Goal: Task Accomplishment & Management: Use online tool/utility

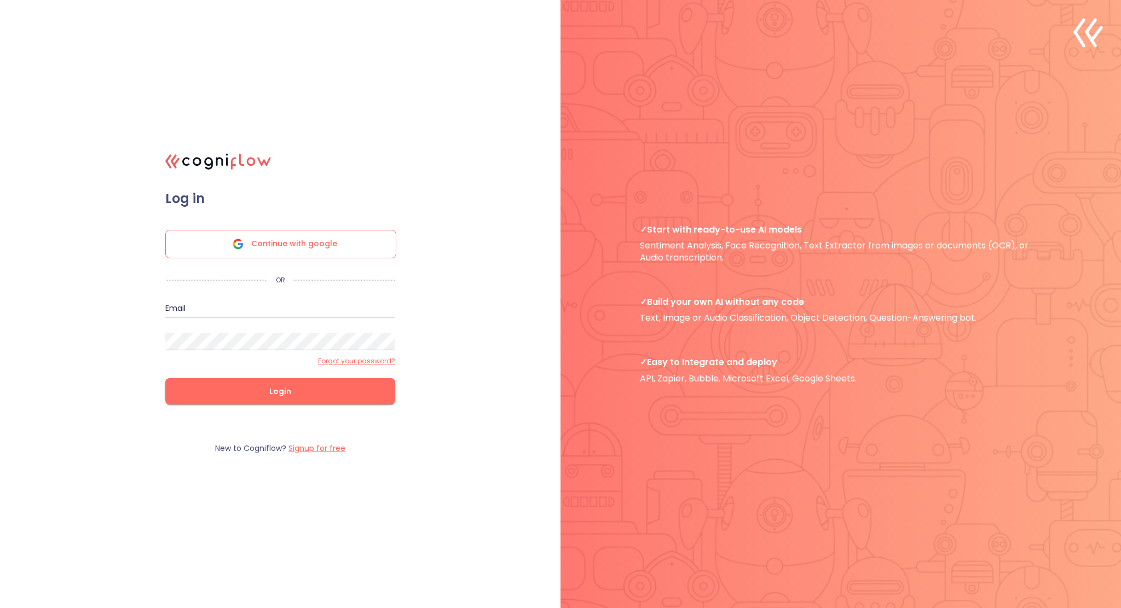
click at [263, 292] on div "Email" at bounding box center [280, 304] width 230 height 26
click at [219, 307] on input "email" at bounding box center [280, 309] width 230 height 18
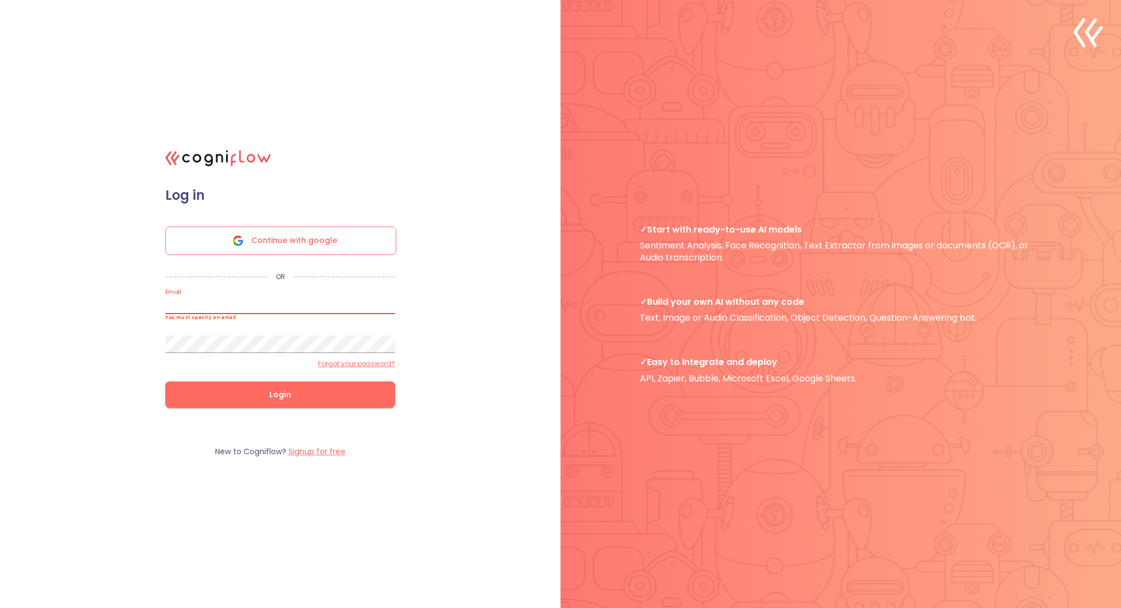
type input "mamaliga.lucian@gmail.com"
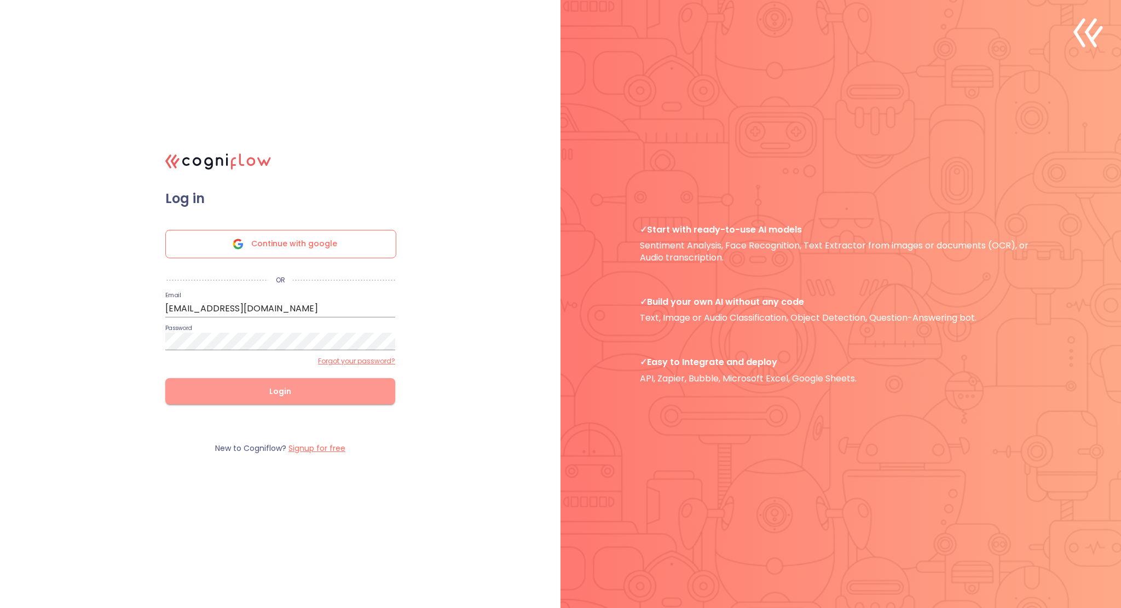
click at [296, 395] on span "Login" at bounding box center [280, 392] width 195 height 14
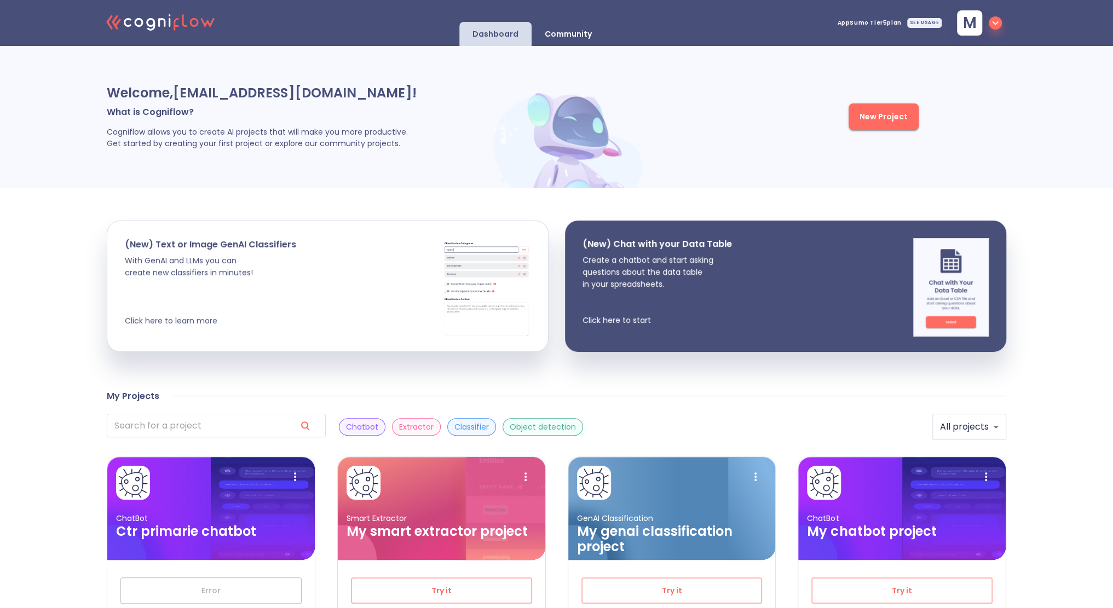
click at [570, 42] on div "Community" at bounding box center [568, 34] width 73 height 24
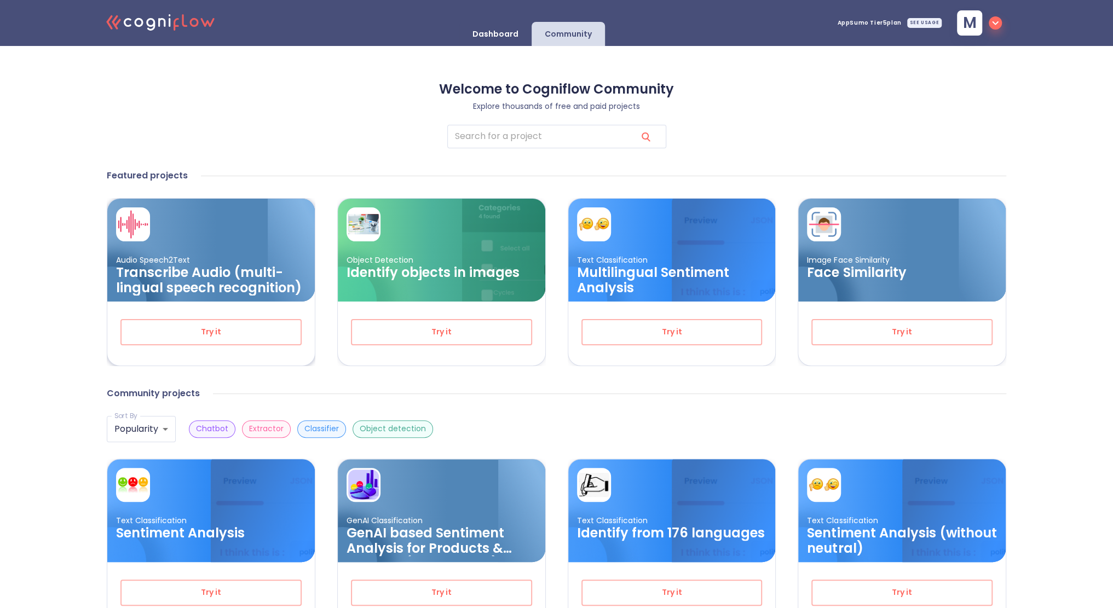
click at [211, 261] on p "Audio Speech2Text" at bounding box center [211, 260] width 190 height 10
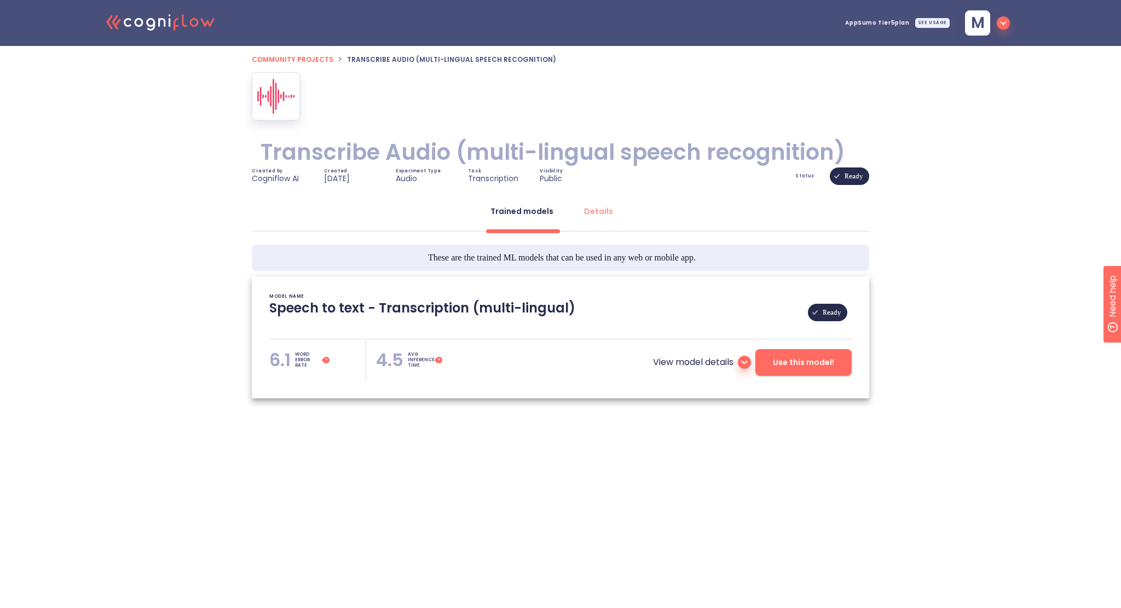
type textarea "[2023/03/02 23:05:47]- Pretrained Speech Recognition Model: Whisper [2023/03/02…"
click at [774, 352] on button "Use this model!" at bounding box center [803, 362] width 96 height 26
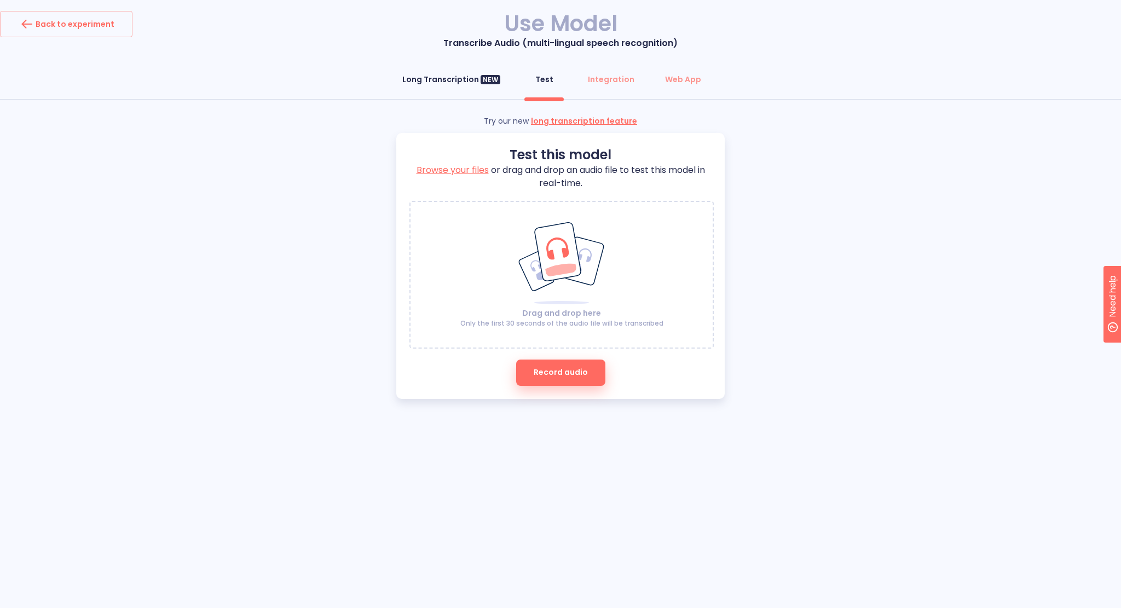
click at [447, 66] on button "Long Transcription NEW" at bounding box center [451, 79] width 111 height 26
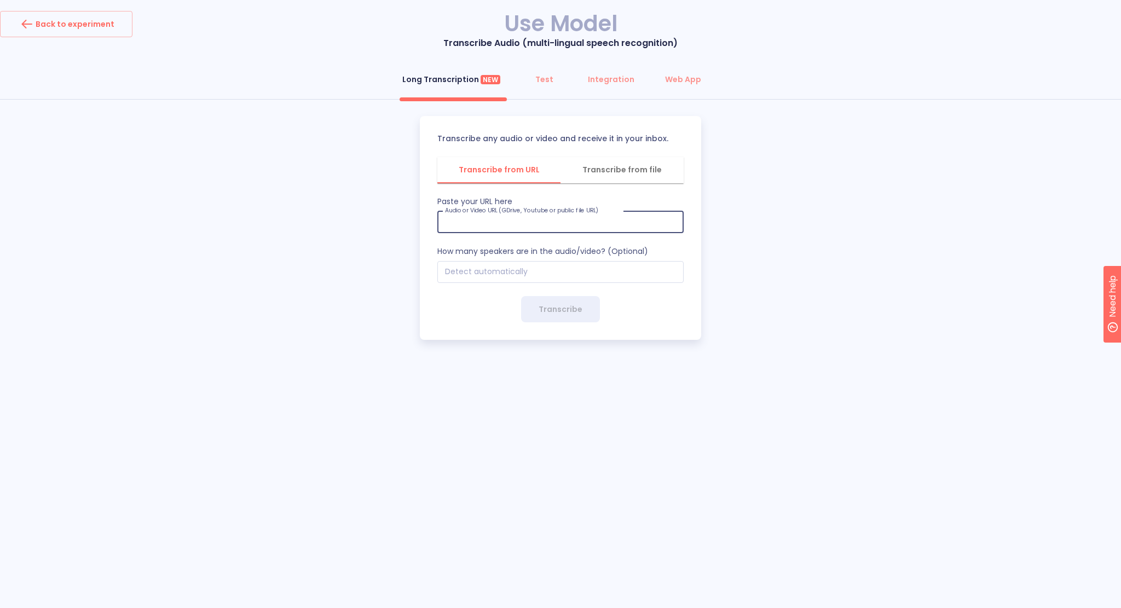
click at [555, 220] on input "text" at bounding box center [560, 222] width 246 height 22
paste input "https://www.youtube.com/watch?v=HHkwYvFMRiI"
type input "https://www.youtube.com/watch?v=HHkwYvFMRiI"
click at [487, 272] on input "number" at bounding box center [560, 272] width 246 height 22
click at [550, 317] on button "Transcribe" at bounding box center [560, 309] width 79 height 26
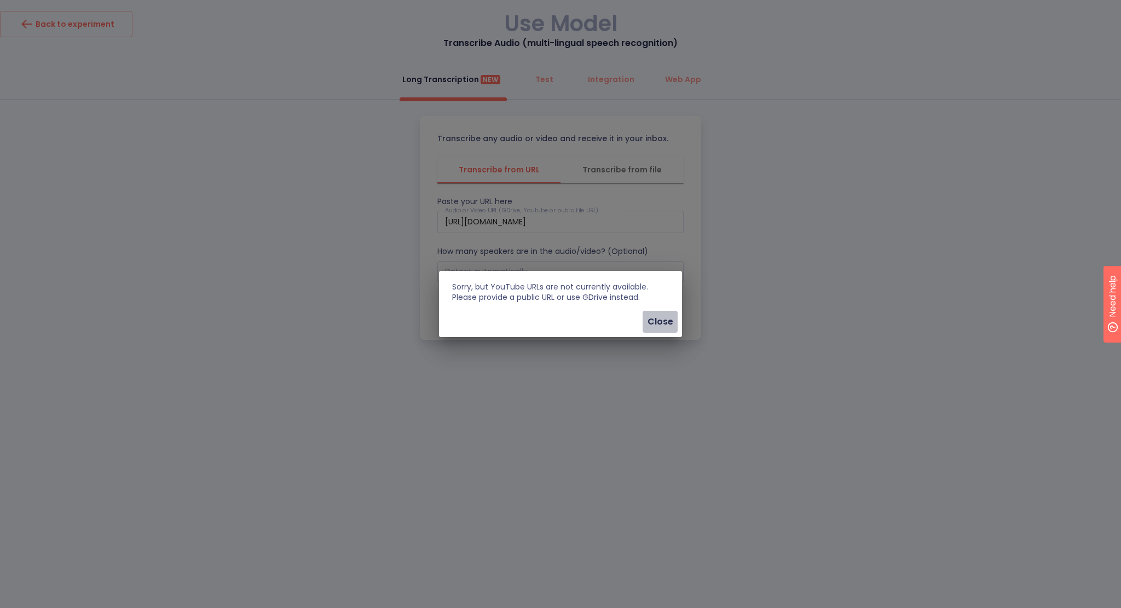
click at [661, 328] on span "Close" at bounding box center [660, 321] width 26 height 15
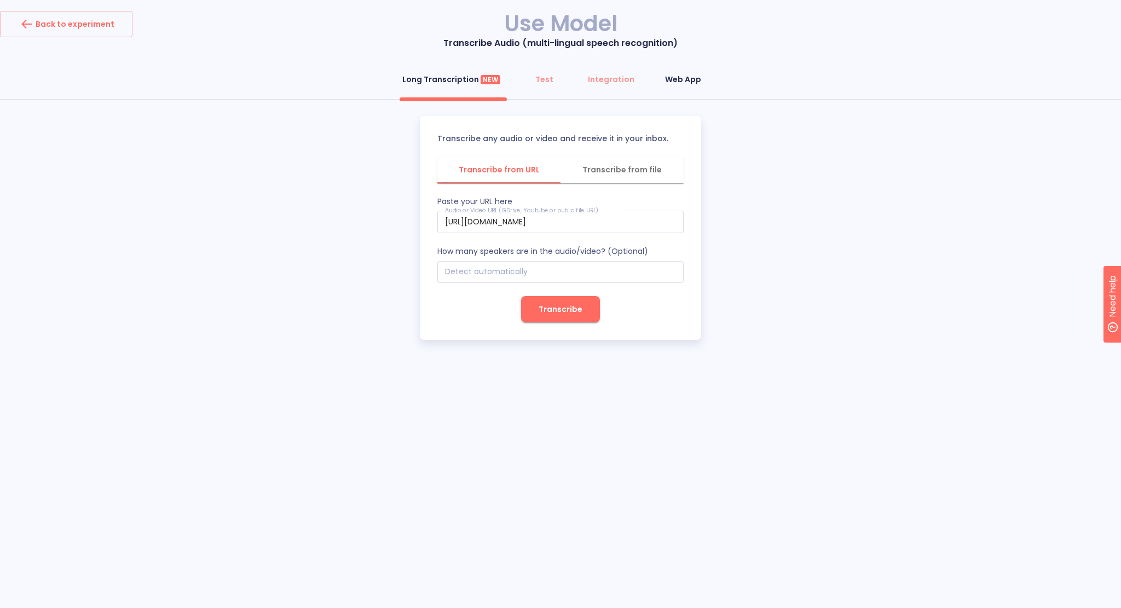
click at [688, 79] on div "Web App" at bounding box center [683, 79] width 36 height 11
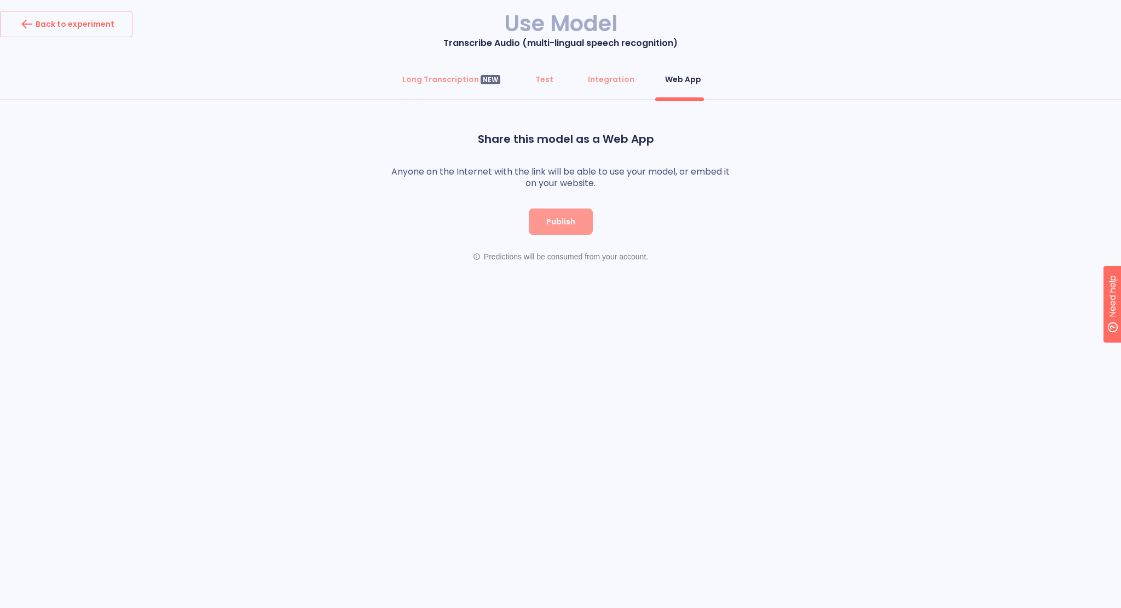
click at [570, 221] on span "Publish" at bounding box center [560, 222] width 29 height 14
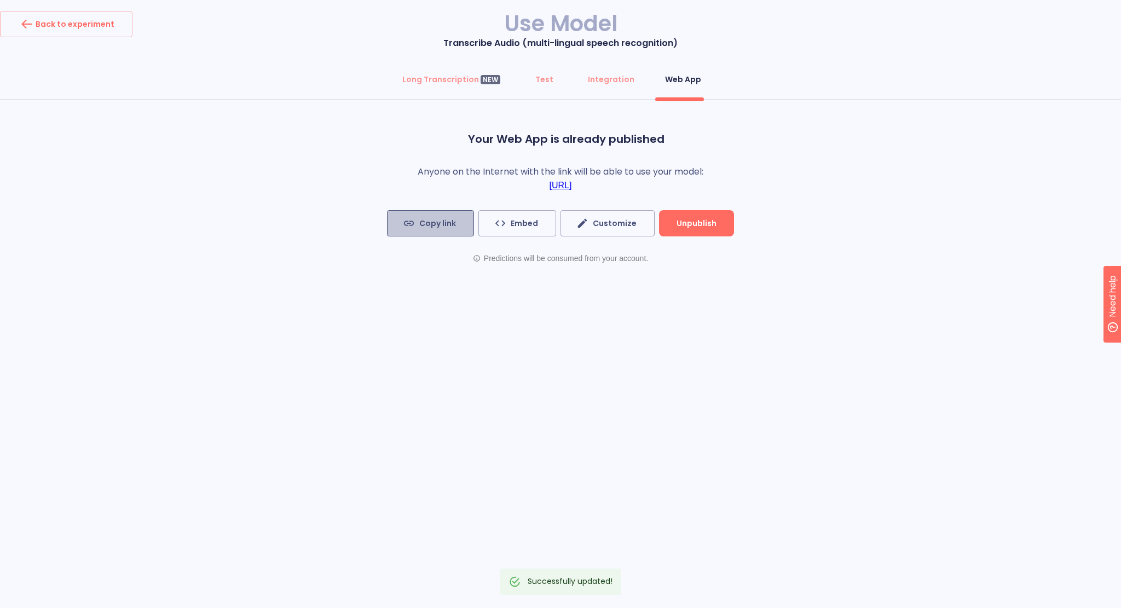
click at [400, 229] on button "Copy link" at bounding box center [430, 223] width 87 height 26
click at [442, 82] on div "Long Transcription NEW" at bounding box center [451, 79] width 98 height 11
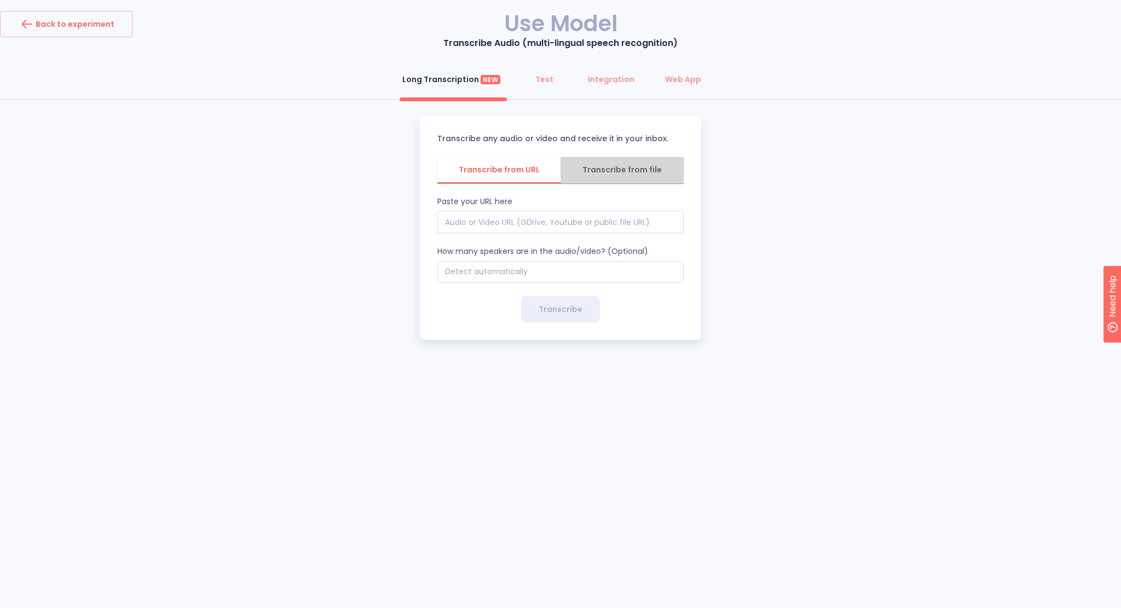
click at [619, 167] on span "Transcribe from file" at bounding box center [622, 170] width 110 height 14
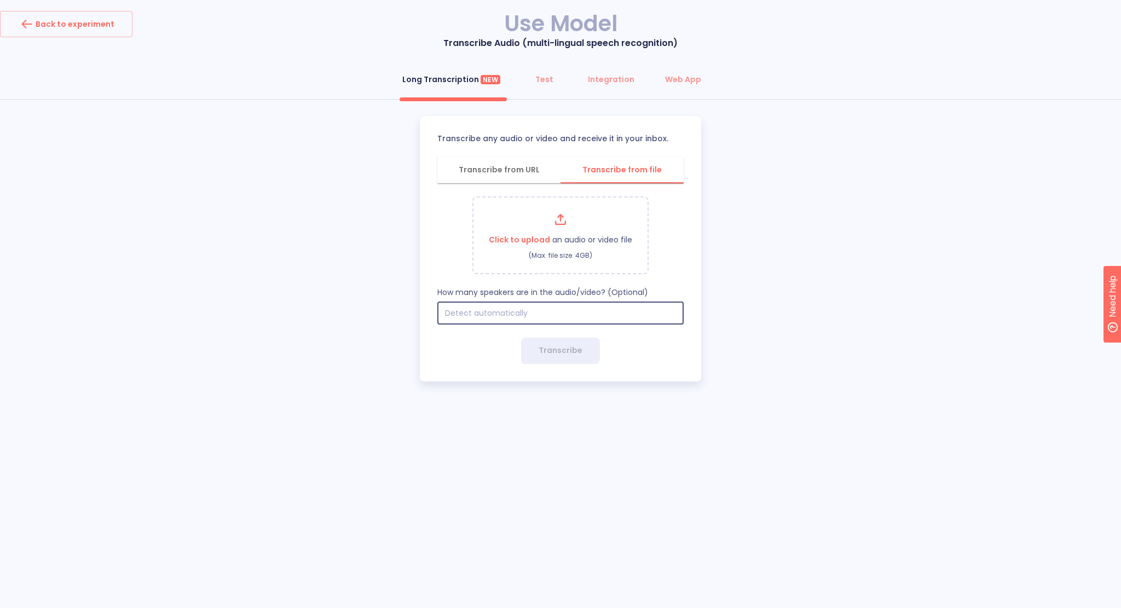
click at [623, 315] on input "number" at bounding box center [560, 313] width 246 height 22
click at [81, 28] on div "Back to experiment" at bounding box center [66, 24] width 96 height 18
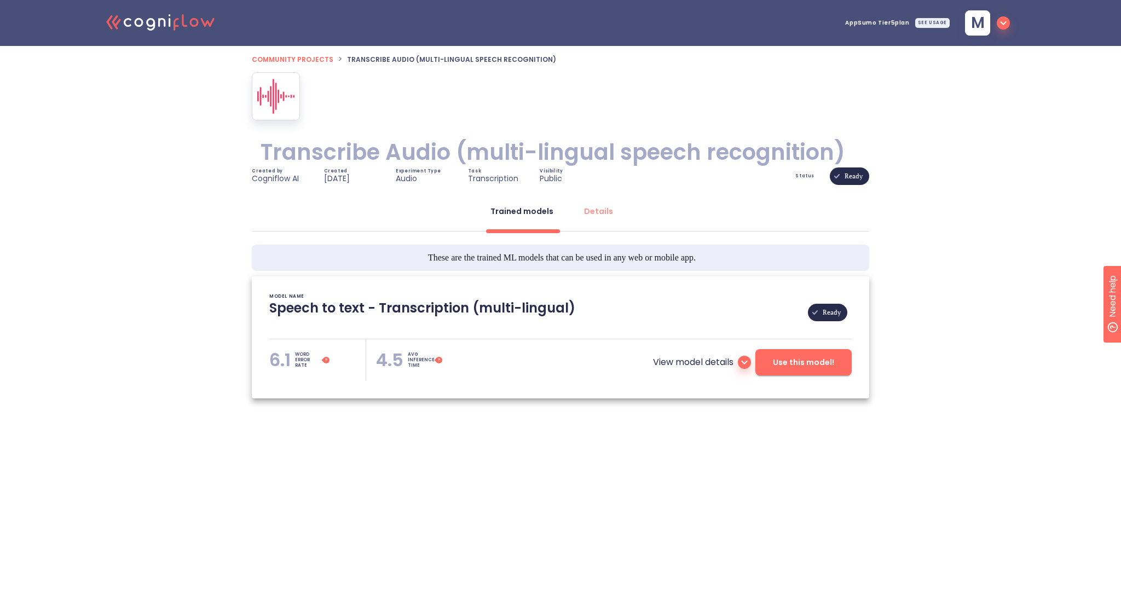
click at [148, 20] on icon at bounding box center [150, 24] width 9 height 13
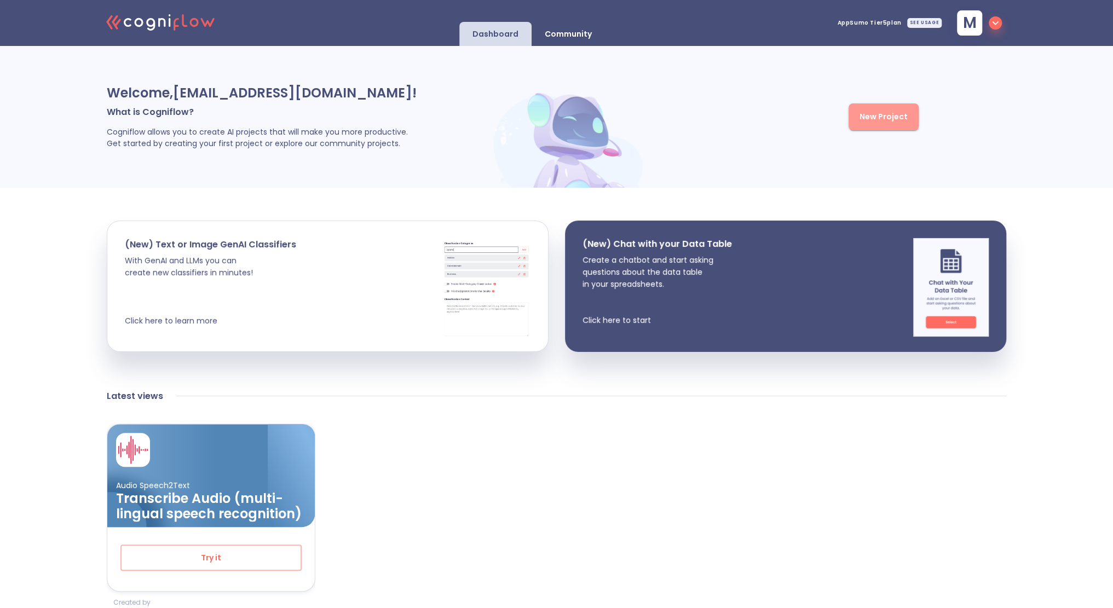
click at [895, 109] on button "New Project" at bounding box center [883, 116] width 70 height 27
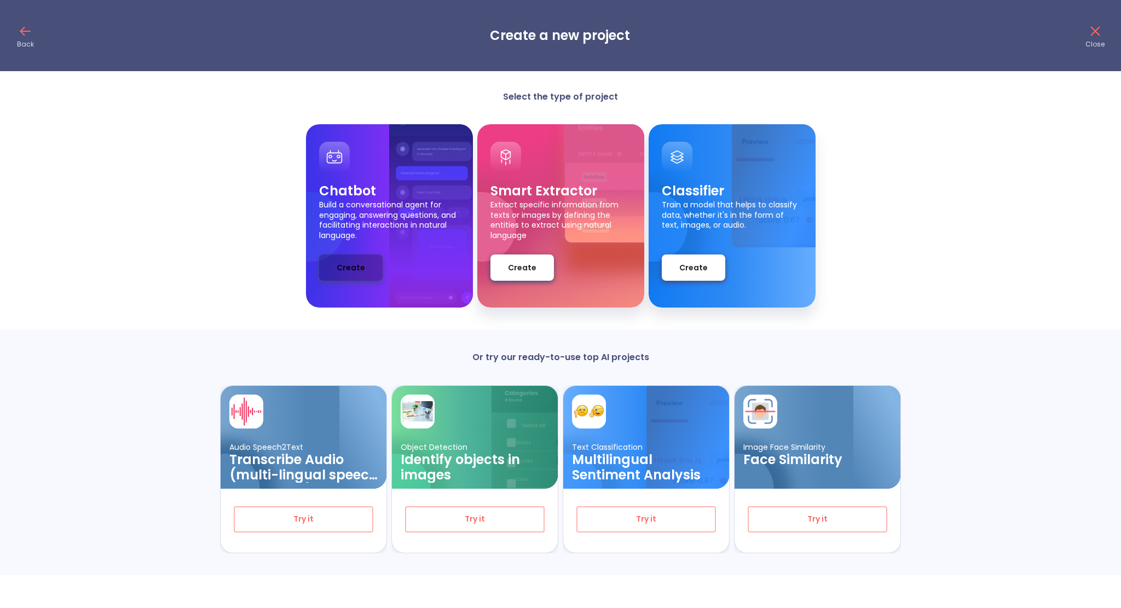
click at [346, 265] on span "Create" at bounding box center [351, 268] width 28 height 14
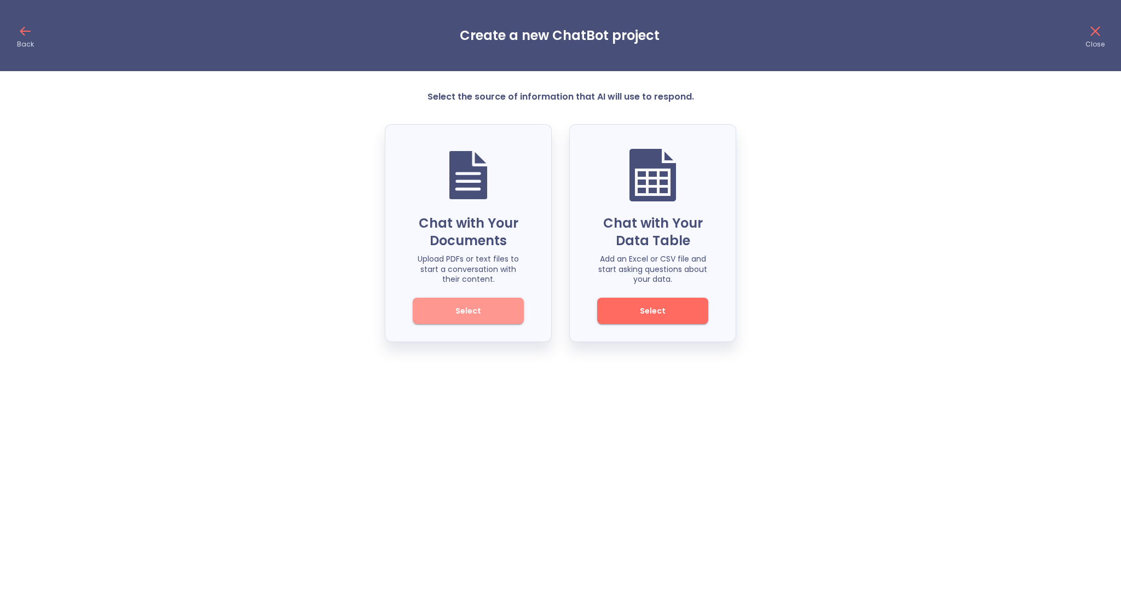
click at [480, 307] on span "Select" at bounding box center [468, 311] width 74 height 14
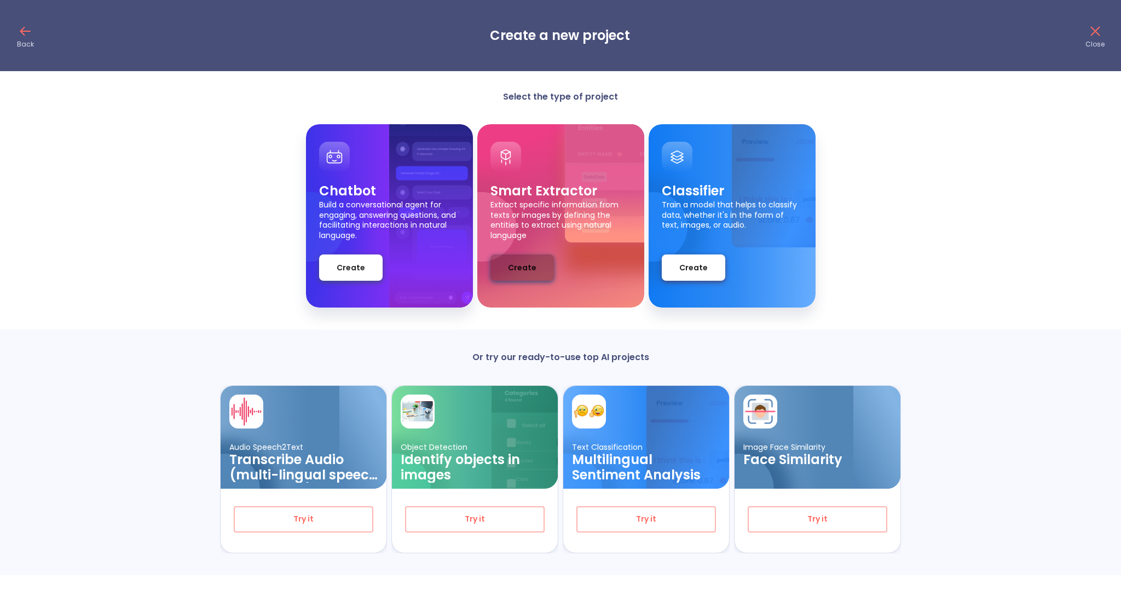
click at [511, 264] on span "Create" at bounding box center [522, 268] width 28 height 14
click at [23, 34] on icon at bounding box center [25, 31] width 18 height 18
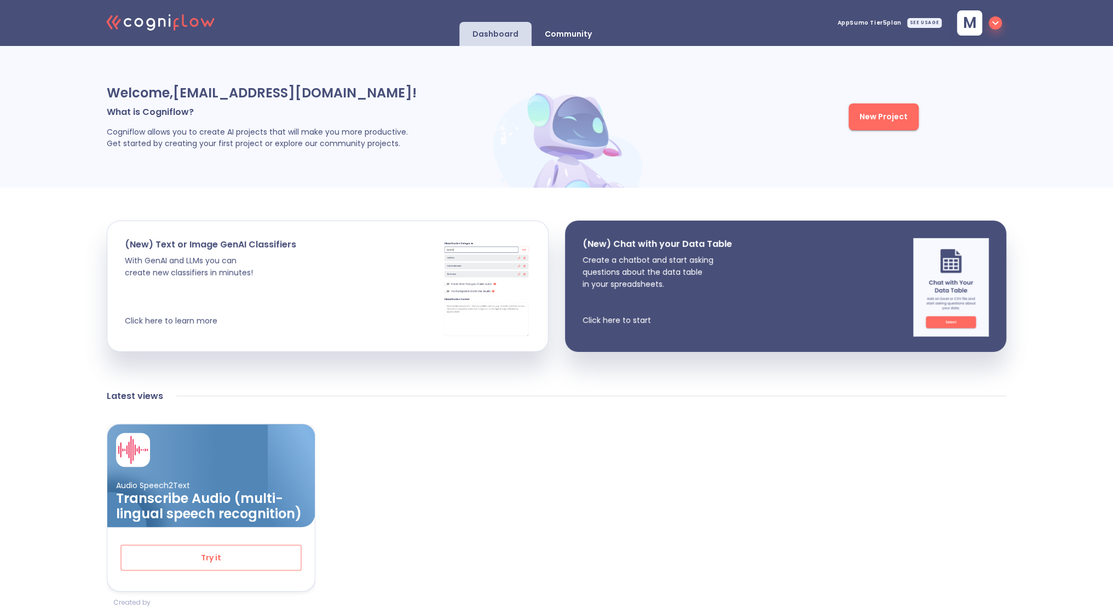
click at [565, 22] on div "Community" at bounding box center [568, 34] width 73 height 24
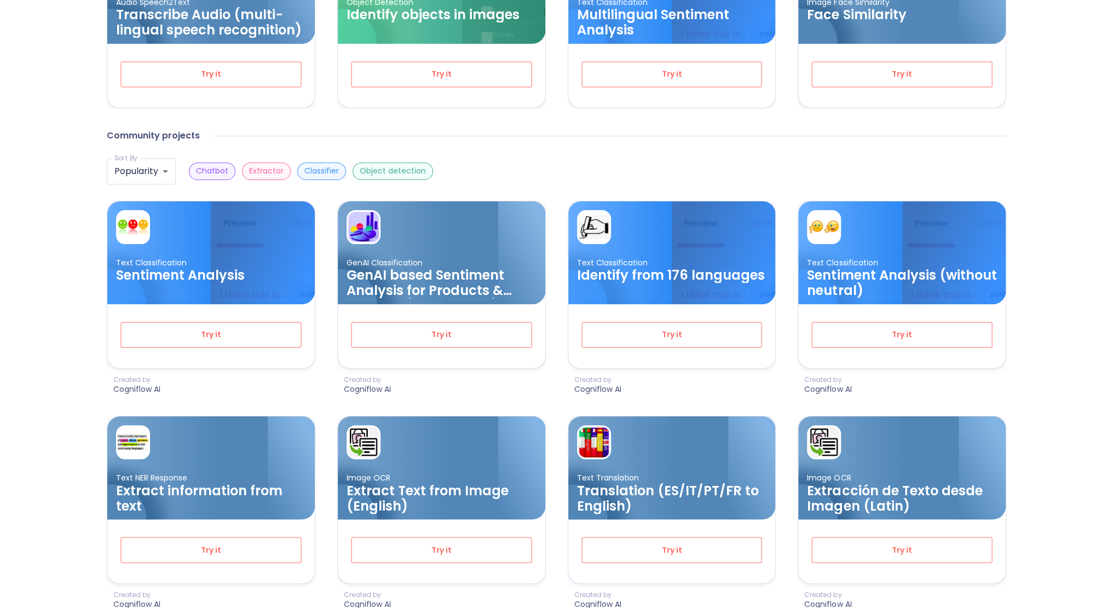
scroll to position [258, 0]
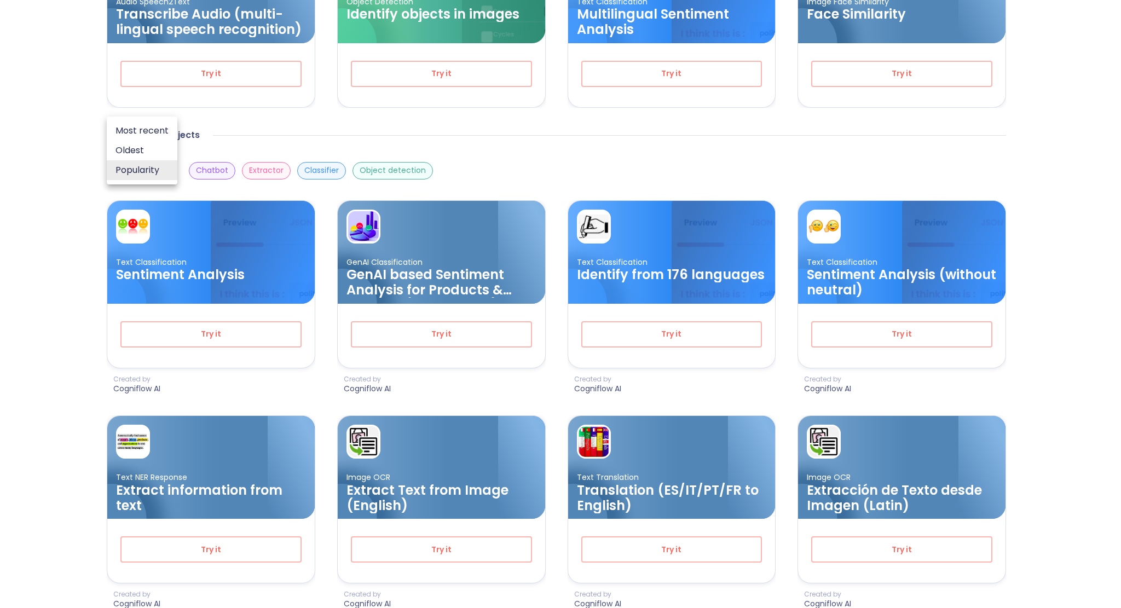
click at [128, 178] on body ".cls-1{fill:#141624;}.cls-2{fill:#eb5e60;}.cls-3{fill:none;stroke:#eb5e60;strok…" at bounding box center [560, 310] width 1121 height 1136
click at [5, 224] on div at bounding box center [560, 304] width 1121 height 608
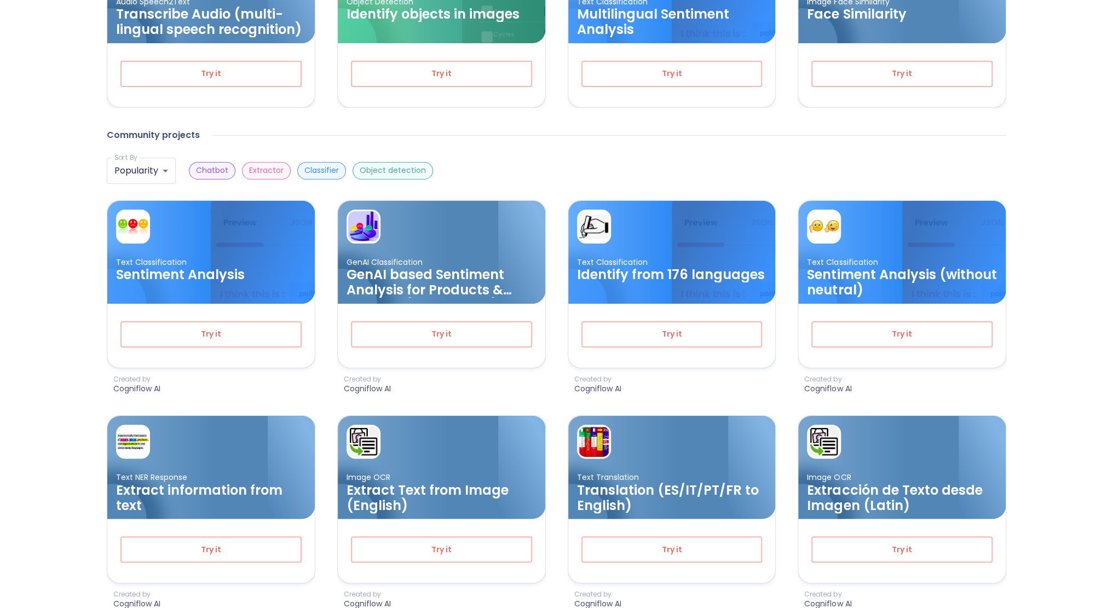
click at [211, 169] on p "Chatbot" at bounding box center [212, 170] width 32 height 10
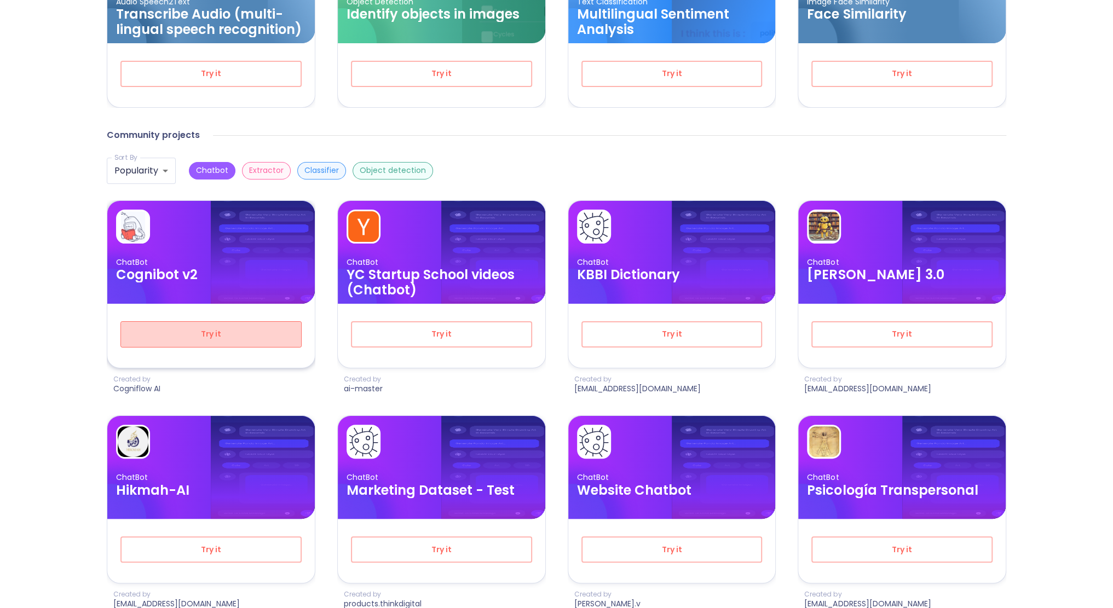
click at [231, 333] on span "Try it" at bounding box center [210, 334] width 145 height 14
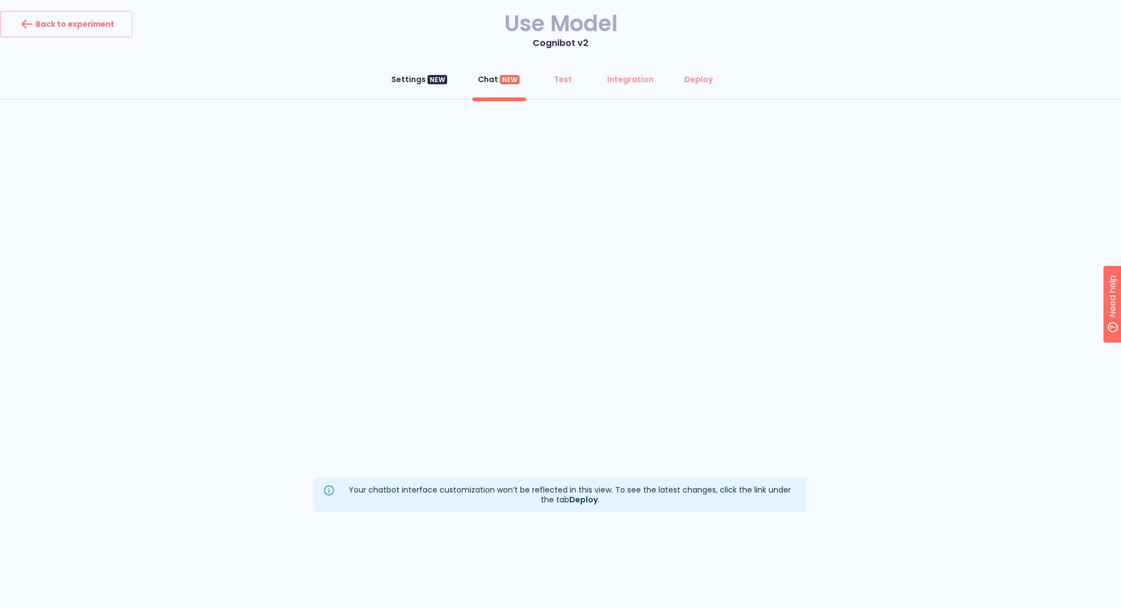
click at [412, 74] on div "Settings NEW" at bounding box center [419, 79] width 56 height 11
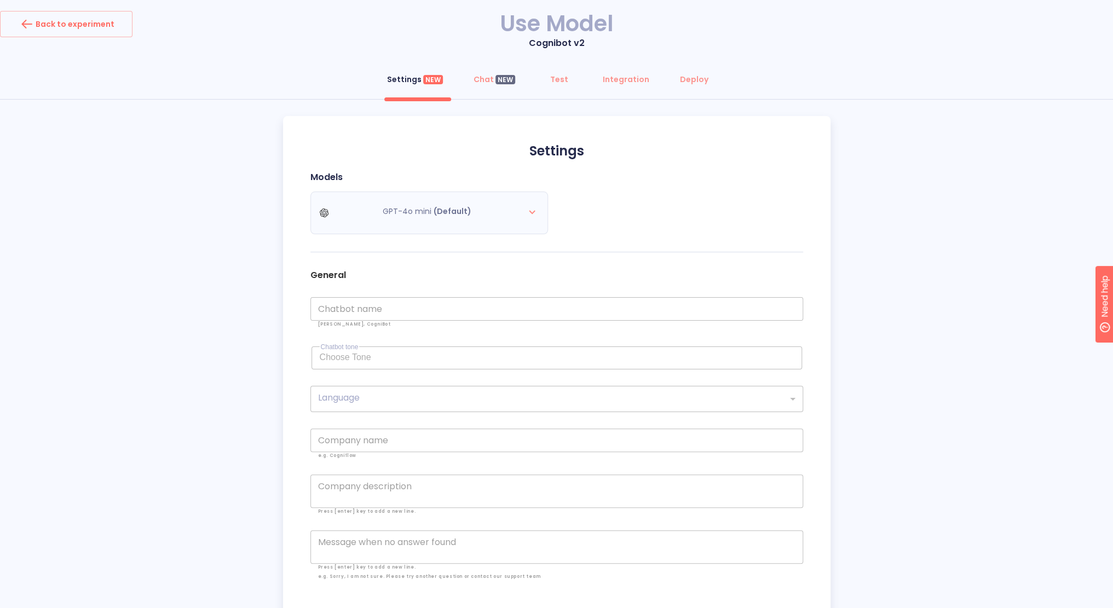
click at [445, 205] on div "GPT-4o mini (Default)" at bounding box center [433, 213] width 246 height 43
click at [483, 78] on div "Chat NEW" at bounding box center [495, 79] width 42 height 11
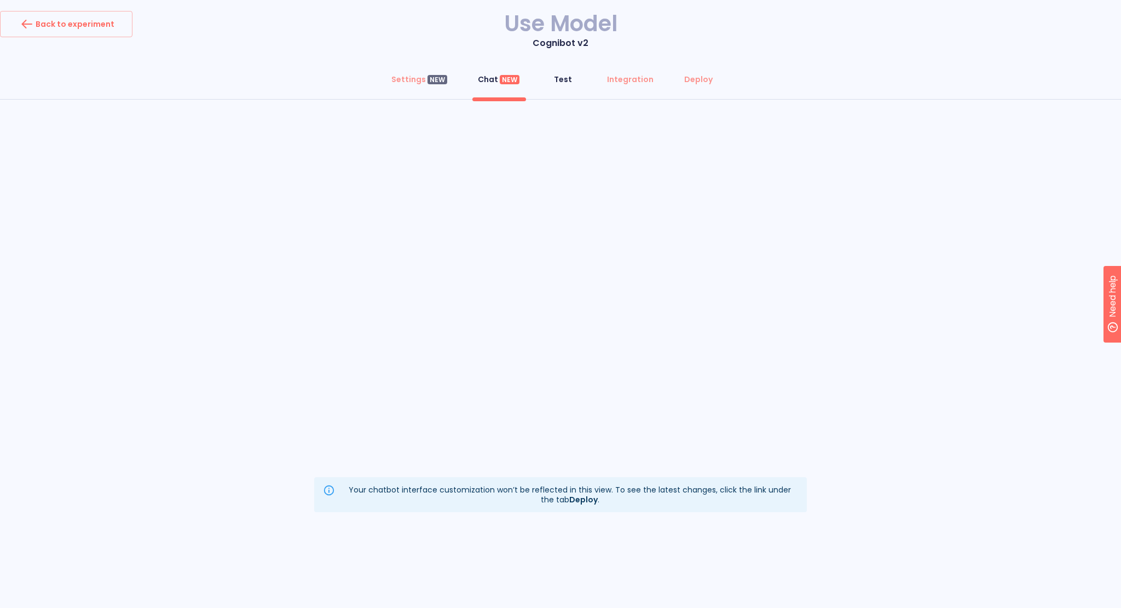
click at [554, 83] on span "Test" at bounding box center [563, 79] width 26 height 11
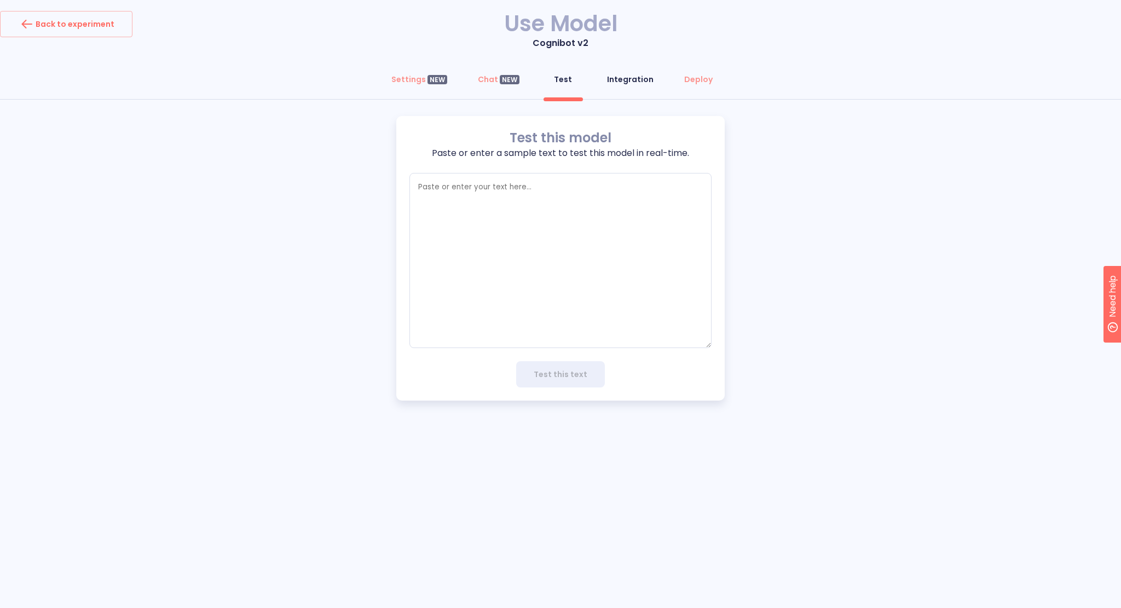
click at [616, 81] on div "Integration" at bounding box center [630, 79] width 47 height 11
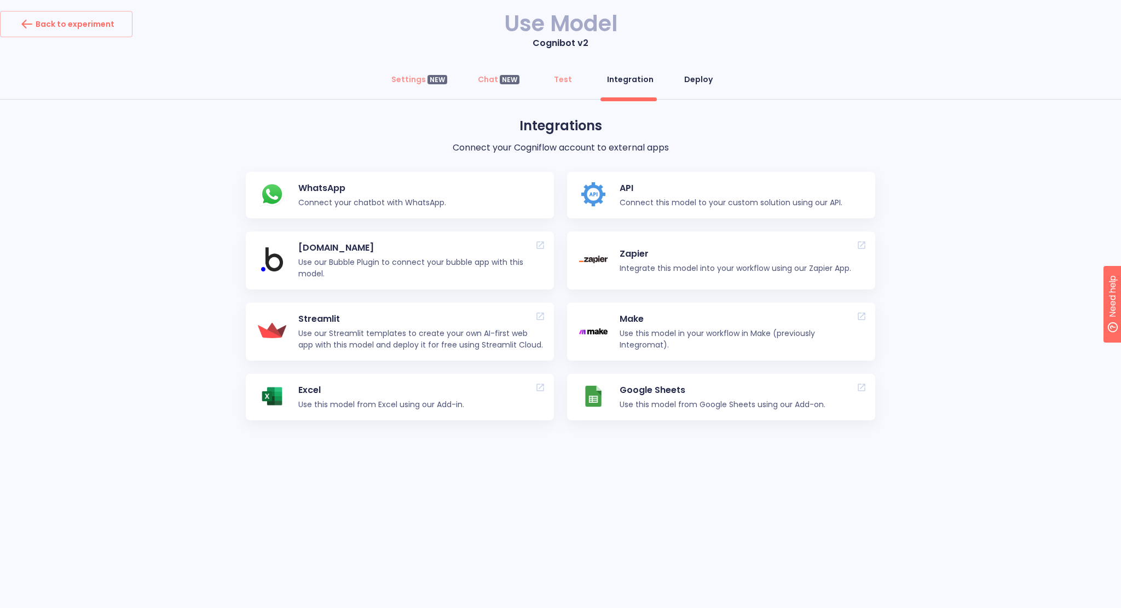
click at [684, 82] on div "Deploy" at bounding box center [698, 79] width 28 height 11
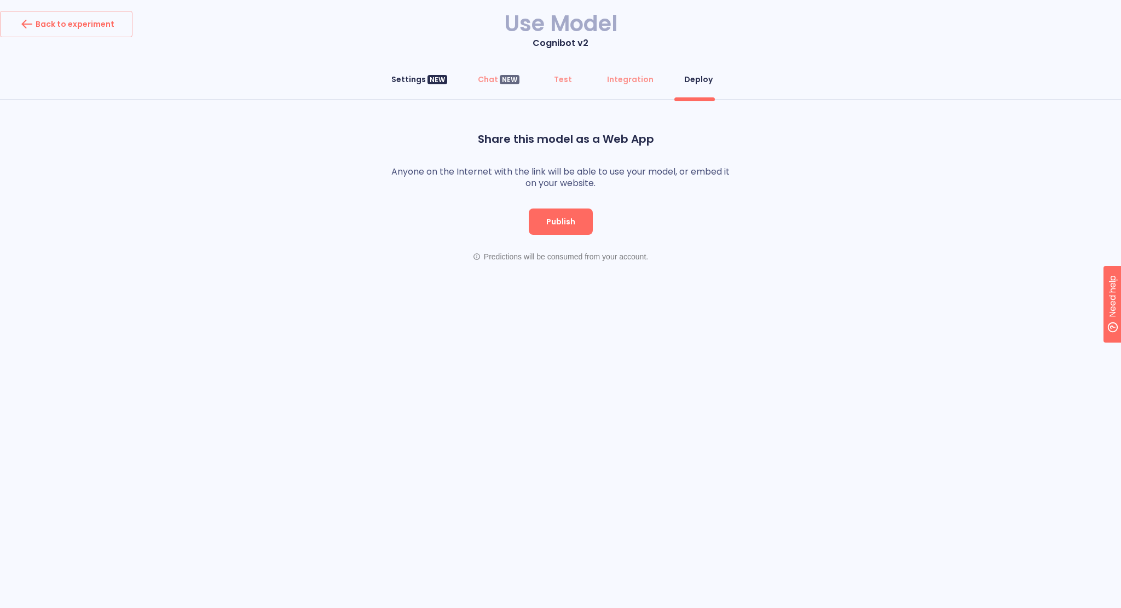
click at [406, 78] on div "Settings NEW" at bounding box center [419, 79] width 56 height 11
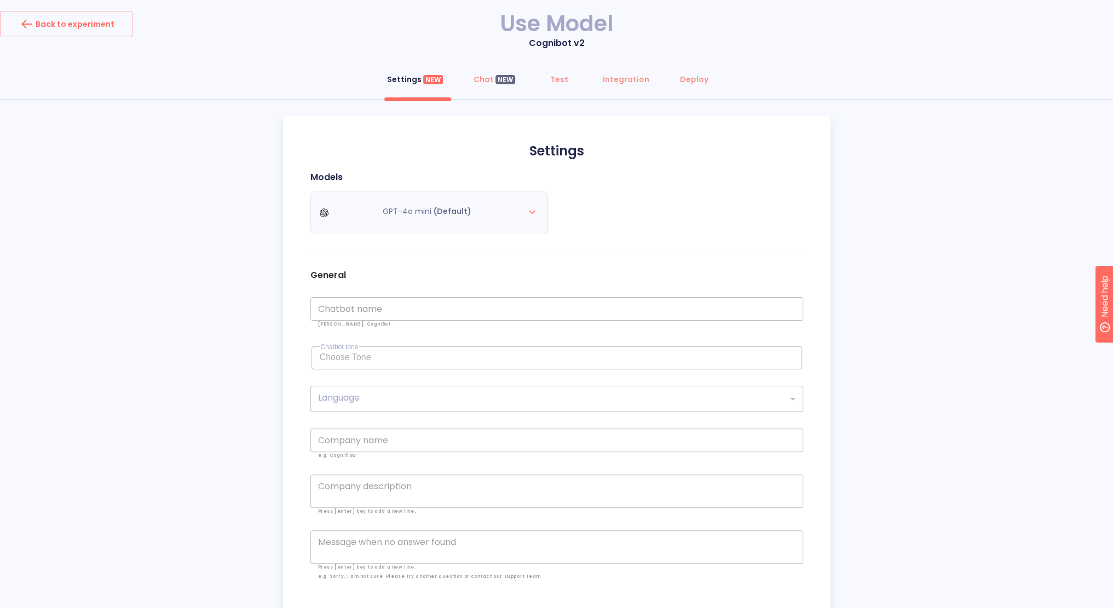
scroll to position [36, 0]
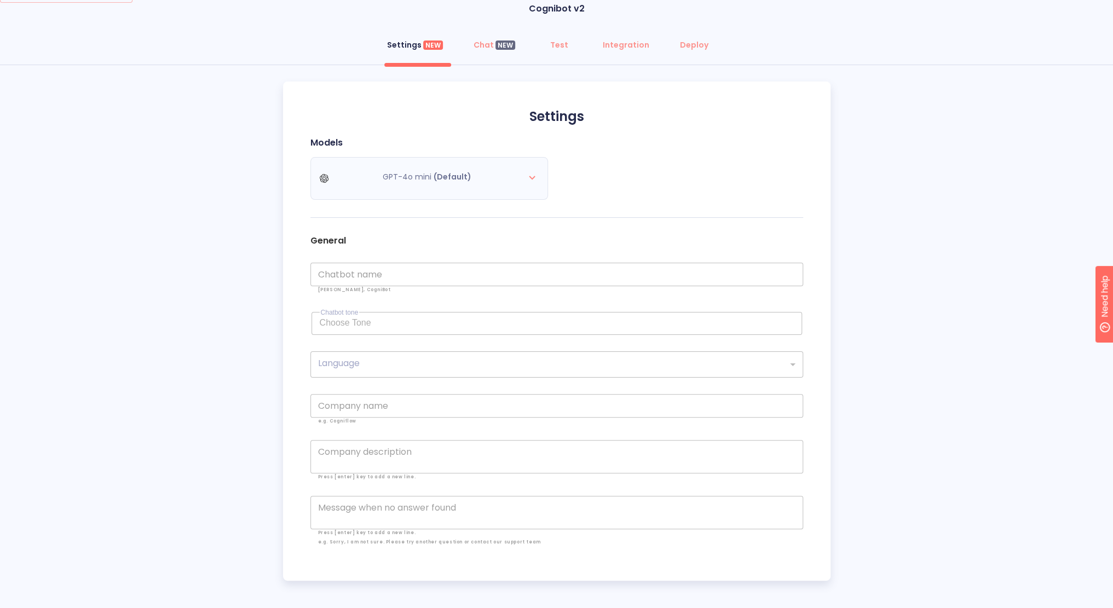
click at [354, 359] on div "​" at bounding box center [556, 364] width 493 height 26
click at [386, 254] on div "General Chatbot name Chatbot name e.g. CogniAI, CogniBot Chatbot tone Choose To…" at bounding box center [556, 390] width 493 height 327
click at [405, 152] on div "Models GPT-4o mini (Default)" at bounding box center [433, 168] width 246 height 62
click at [470, 174] on div "GPT-4o mini (Default)" at bounding box center [433, 178] width 246 height 43
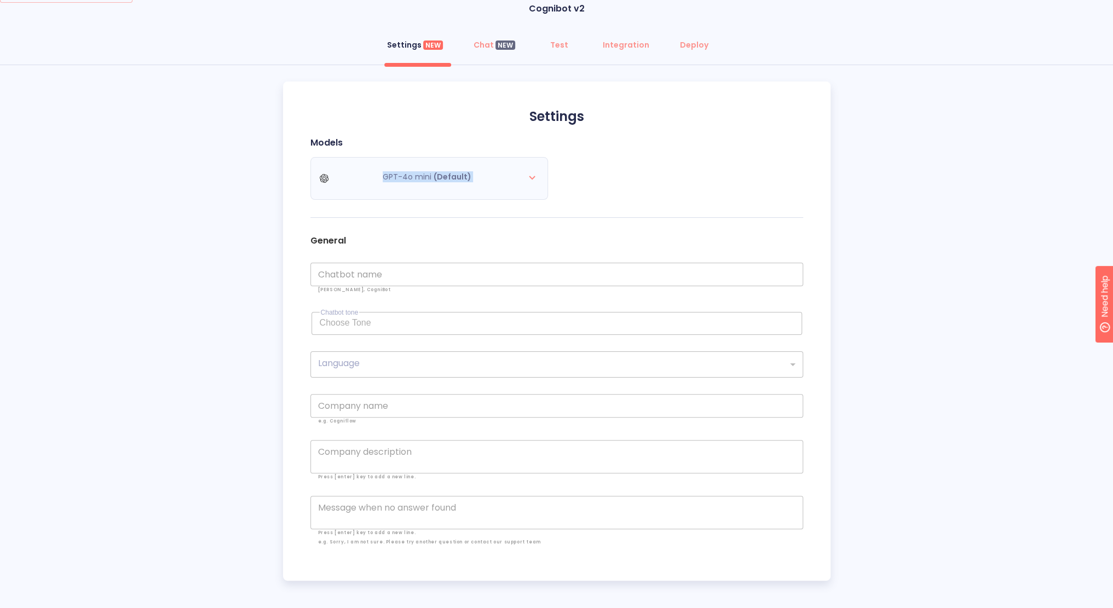
click at [470, 174] on div "GPT-4o mini (Default)" at bounding box center [433, 178] width 246 height 43
click at [527, 172] on div "GPT-4o mini (Default)" at bounding box center [433, 178] width 246 height 43
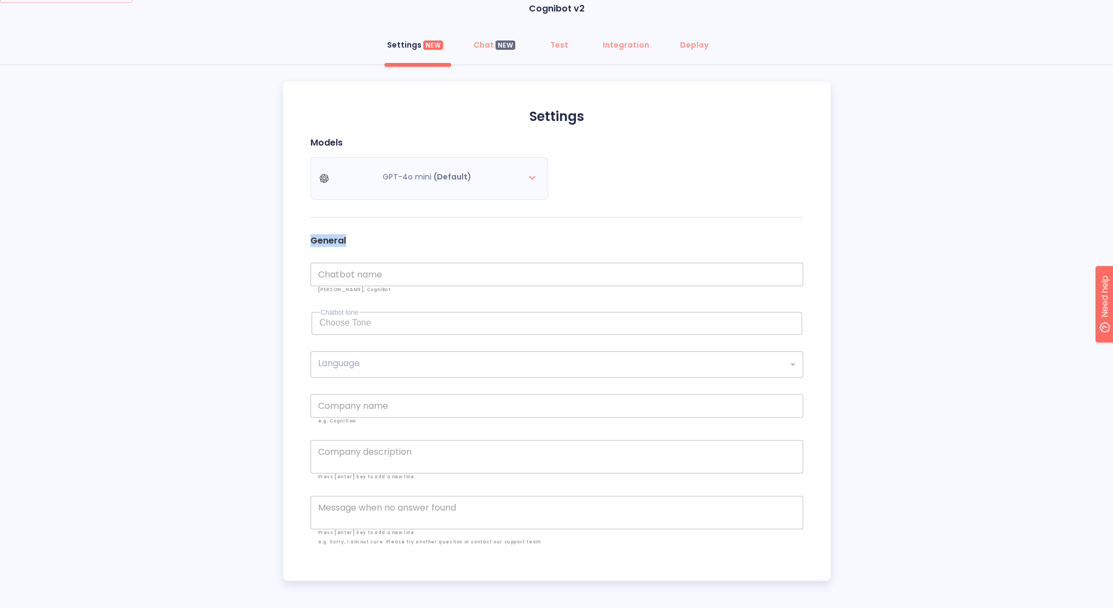
scroll to position [0, 0]
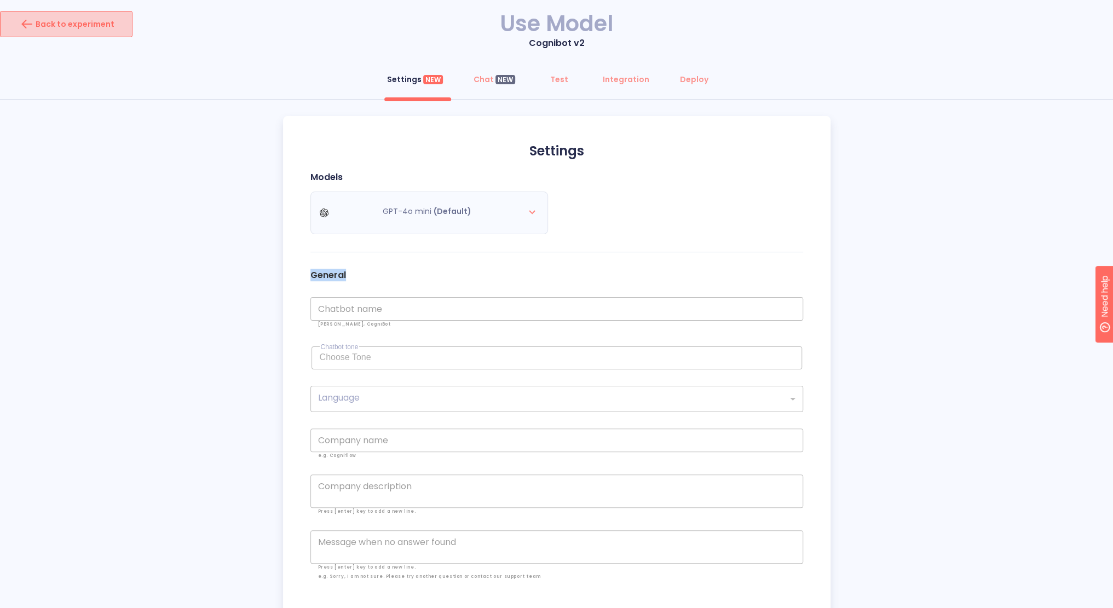
click at [82, 14] on button "Back to experiment" at bounding box center [66, 24] width 132 height 26
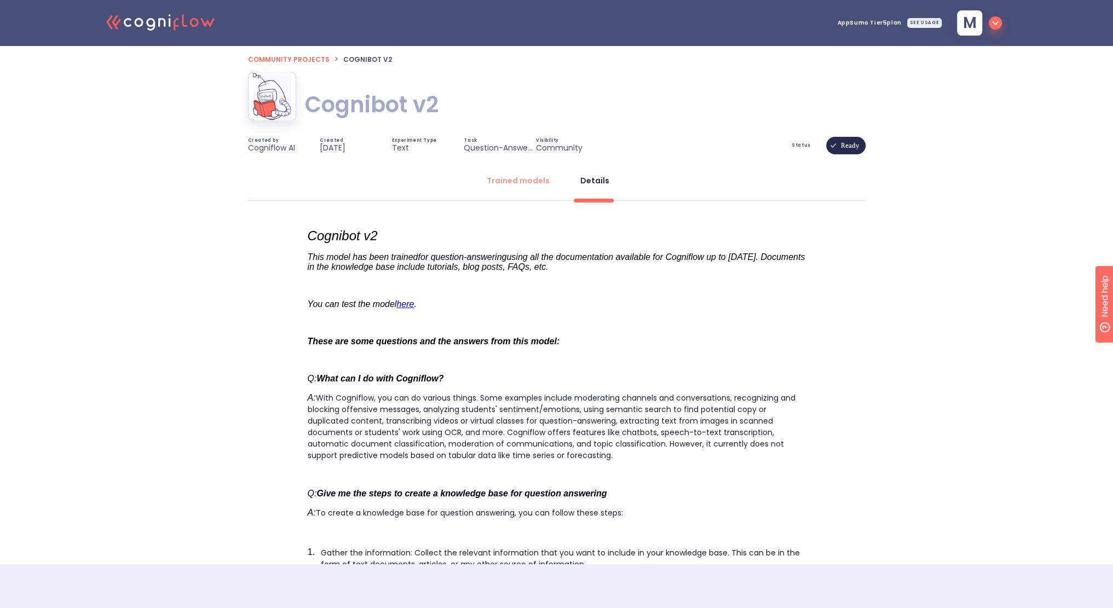
click at [170, 18] on icon ".cls-1{fill:#141624;}.cls-2{fill:#eb5e60;}.cls-3{fill:none;stroke:#eb5e60;strok…" at bounding box center [161, 21] width 120 height 33
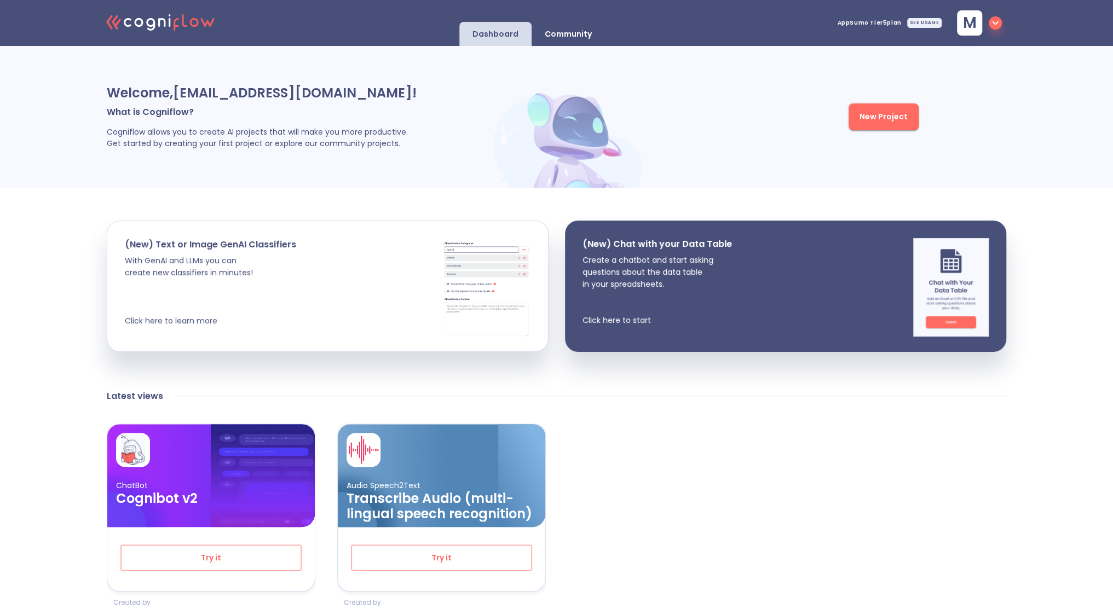
click at [570, 32] on p "Community" at bounding box center [568, 34] width 47 height 10
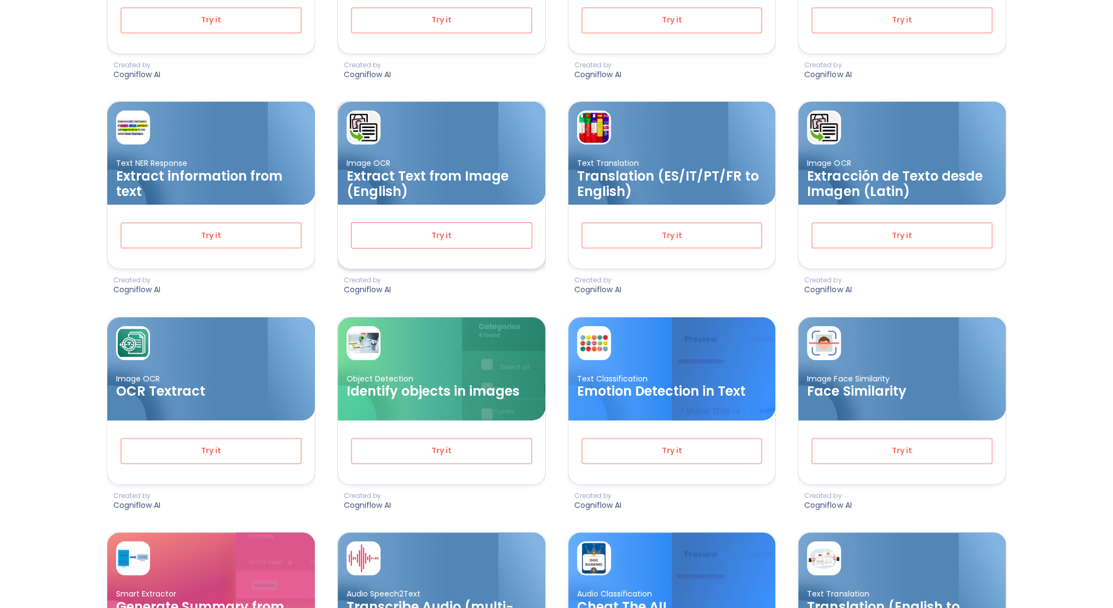
scroll to position [574, 0]
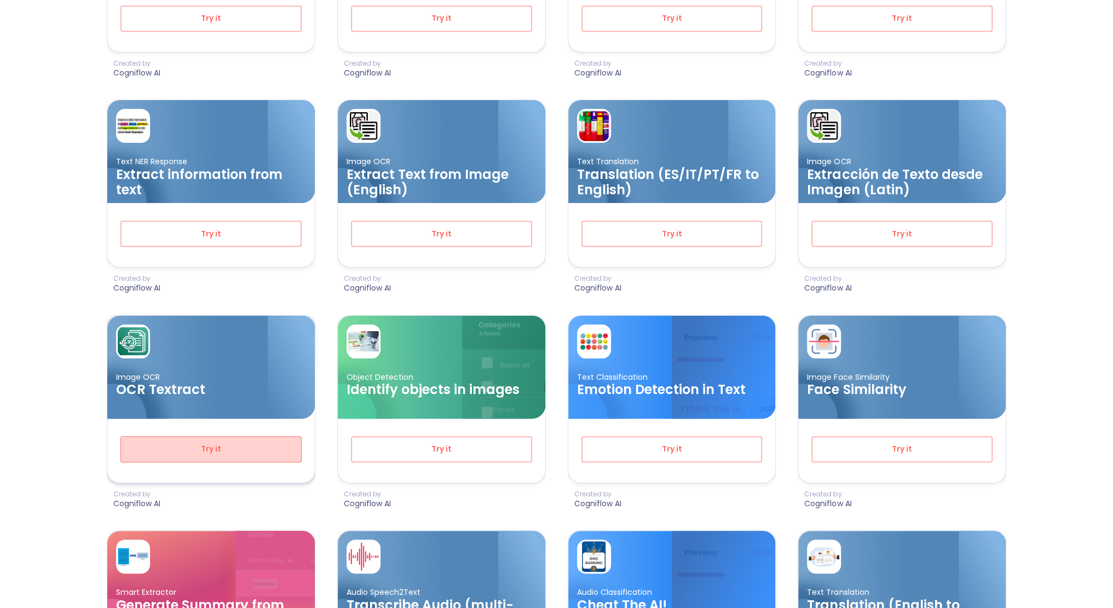
click at [209, 442] on span "Try it" at bounding box center [210, 449] width 145 height 14
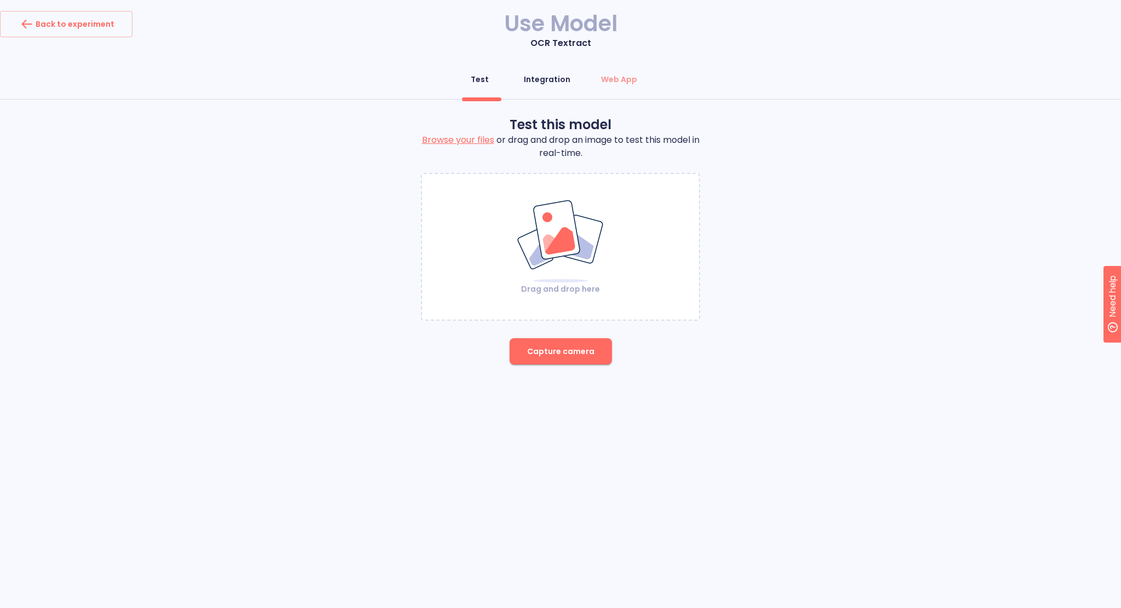
click at [551, 81] on div "Integration" at bounding box center [547, 79] width 47 height 11
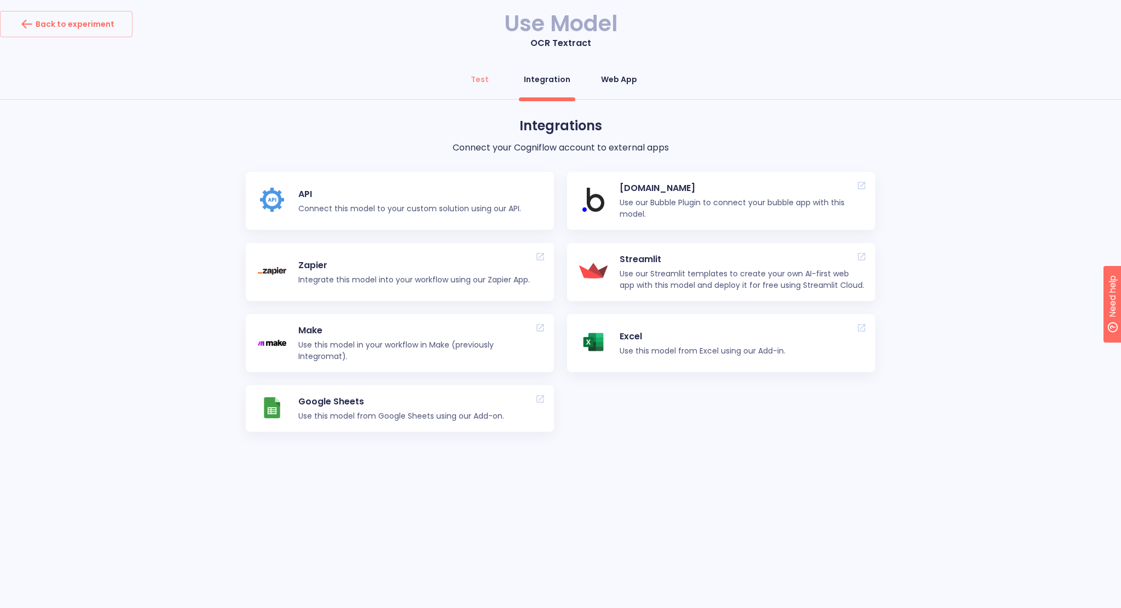
click at [627, 82] on div "Web App" at bounding box center [619, 79] width 36 height 11
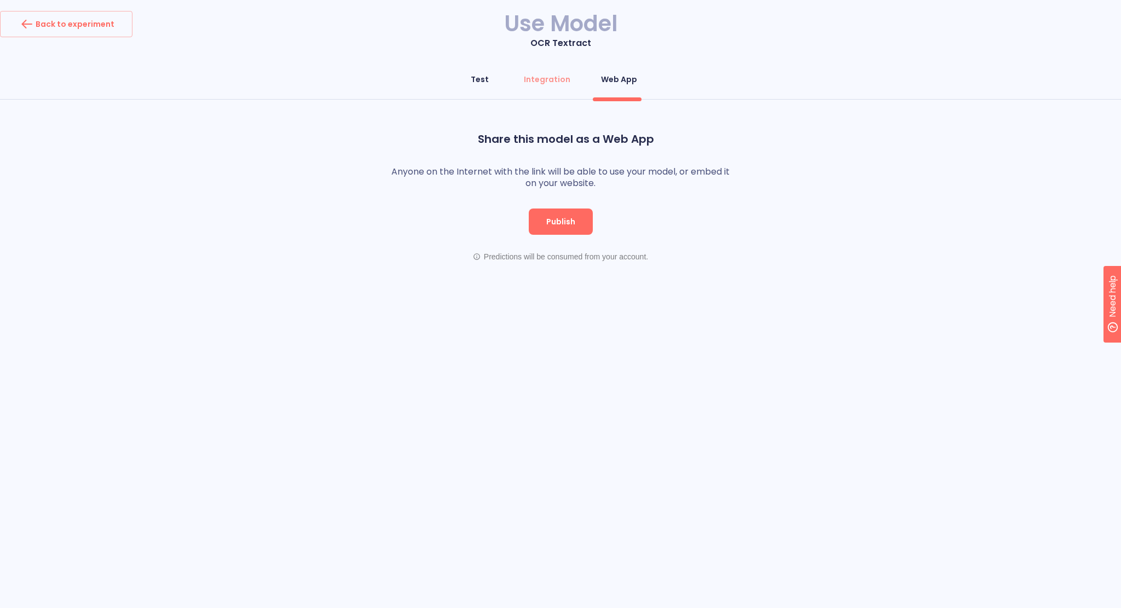
click at [480, 75] on div "Test" at bounding box center [480, 79] width 18 height 11
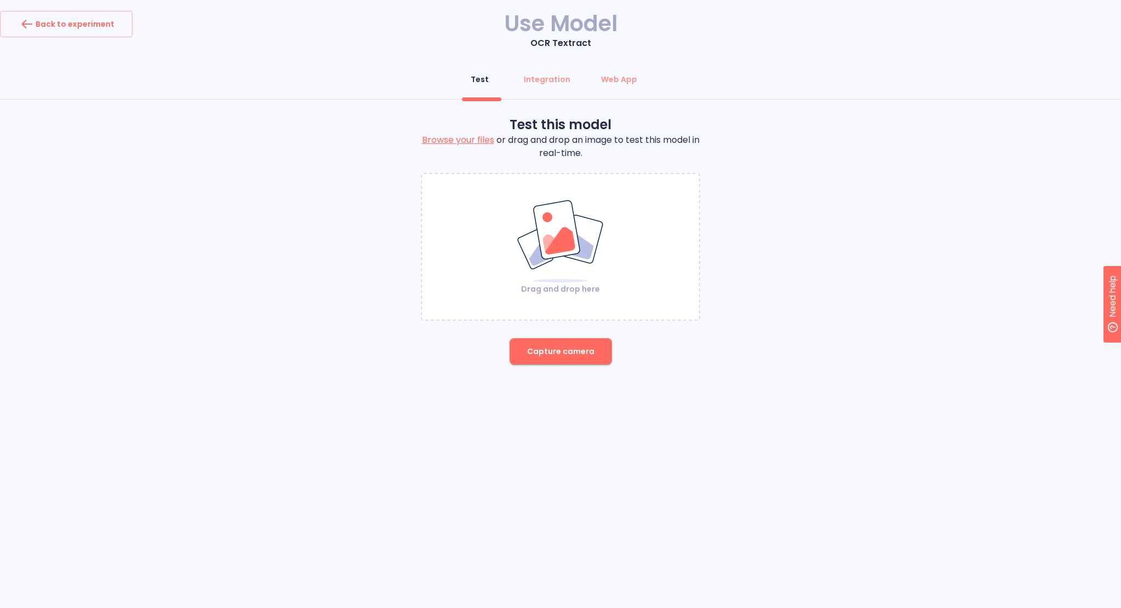
click at [562, 270] on img at bounding box center [560, 241] width 89 height 84
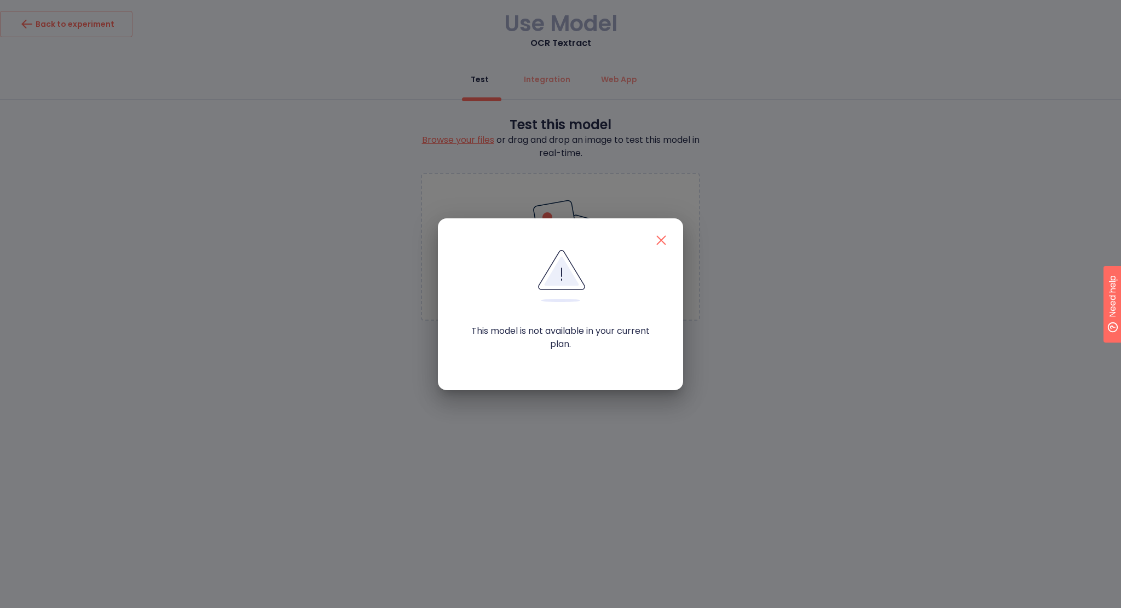
click at [672, 235] on button "button" at bounding box center [661, 240] width 31 height 31
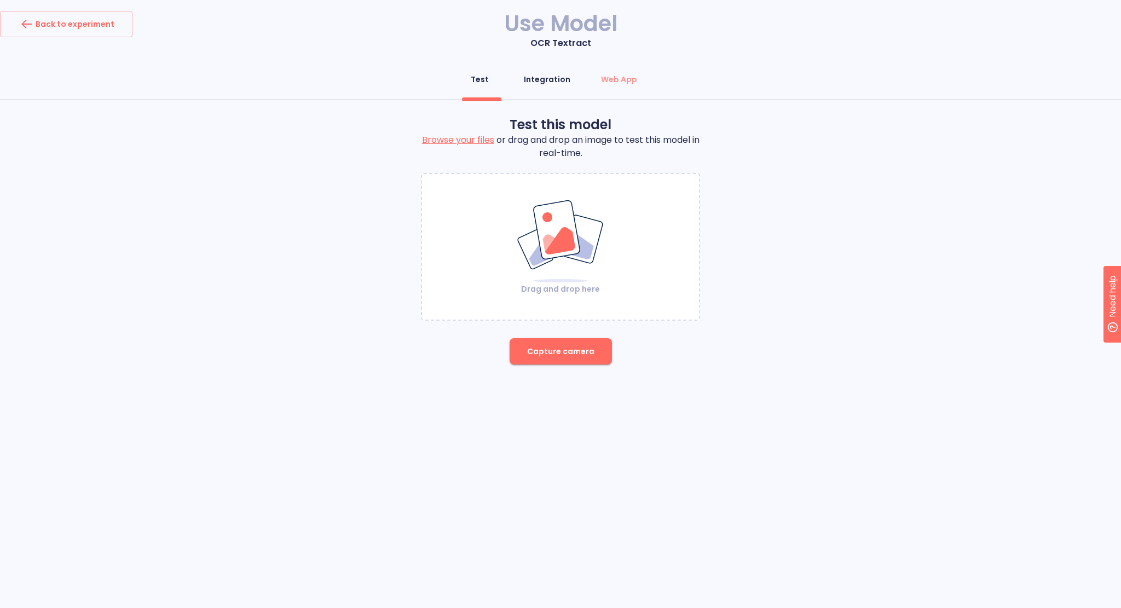
click at [545, 81] on div "Integration" at bounding box center [547, 79] width 47 height 11
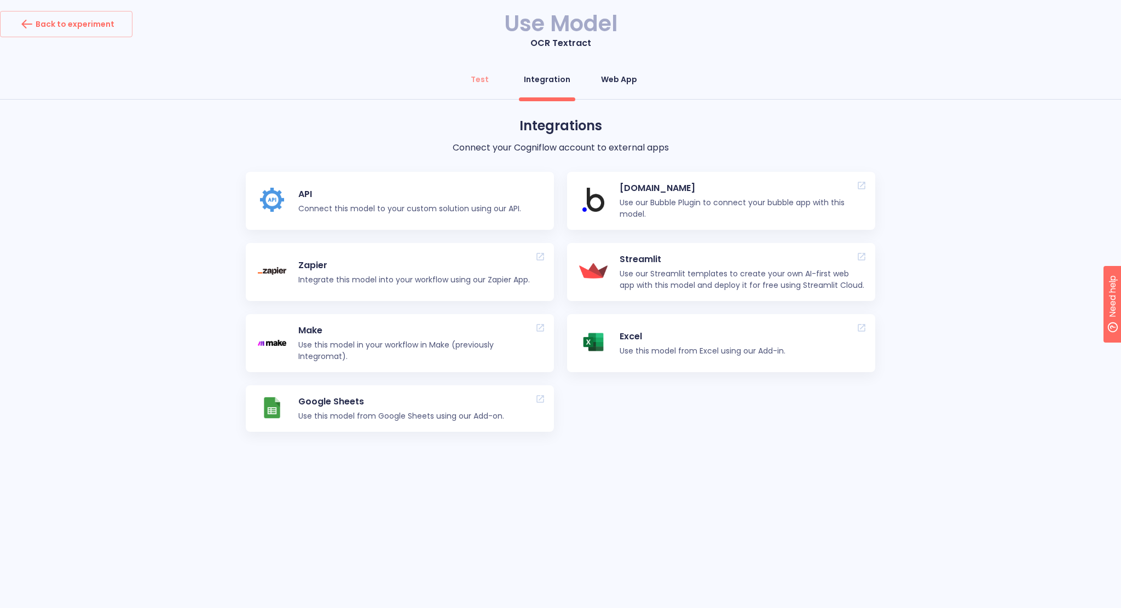
click at [601, 83] on div "Web App" at bounding box center [619, 79] width 36 height 11
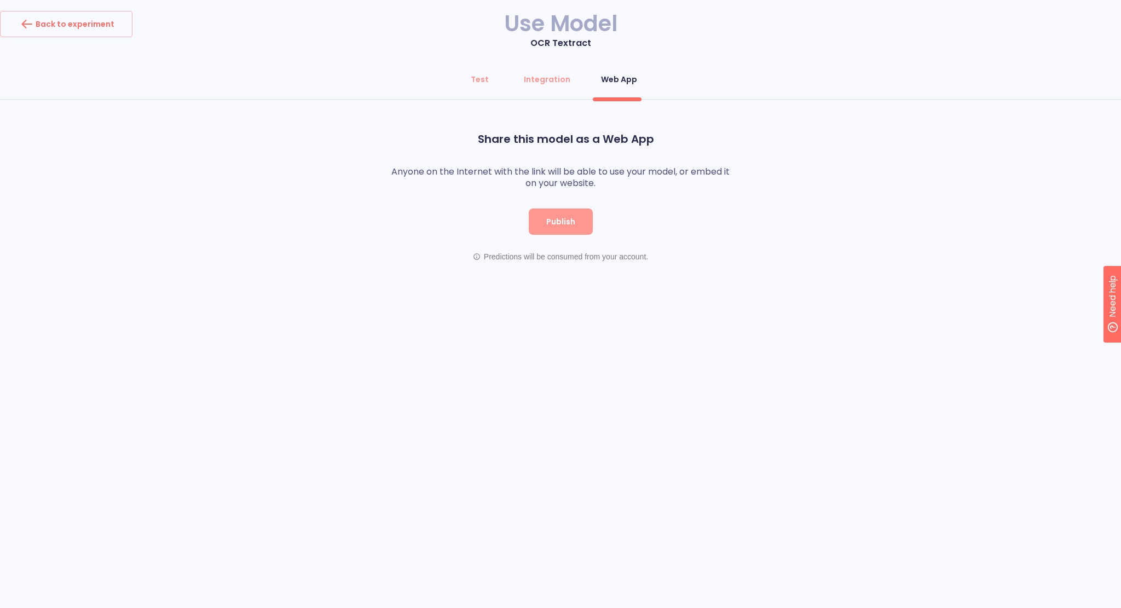
click at [559, 217] on span "Publish" at bounding box center [560, 222] width 29 height 14
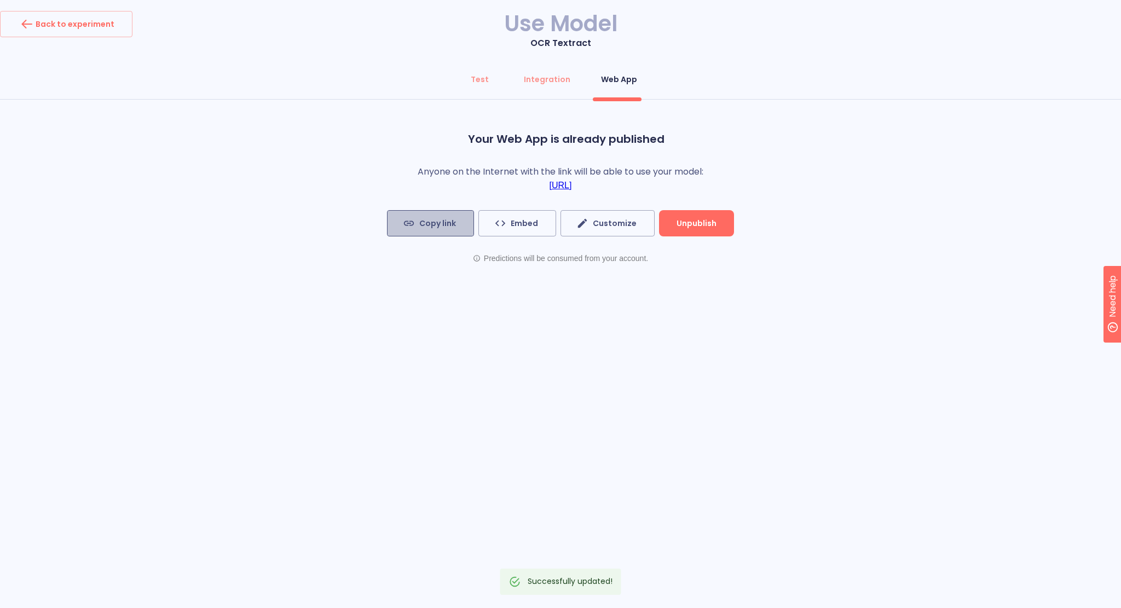
click at [434, 220] on span "Copy link" at bounding box center [430, 224] width 51 height 14
click at [550, 187] on link "https://app.cogniflow.ai/app/2dd9007a-820b-441a-976e-9d5d524b2702" at bounding box center [561, 186] width 22 height 10
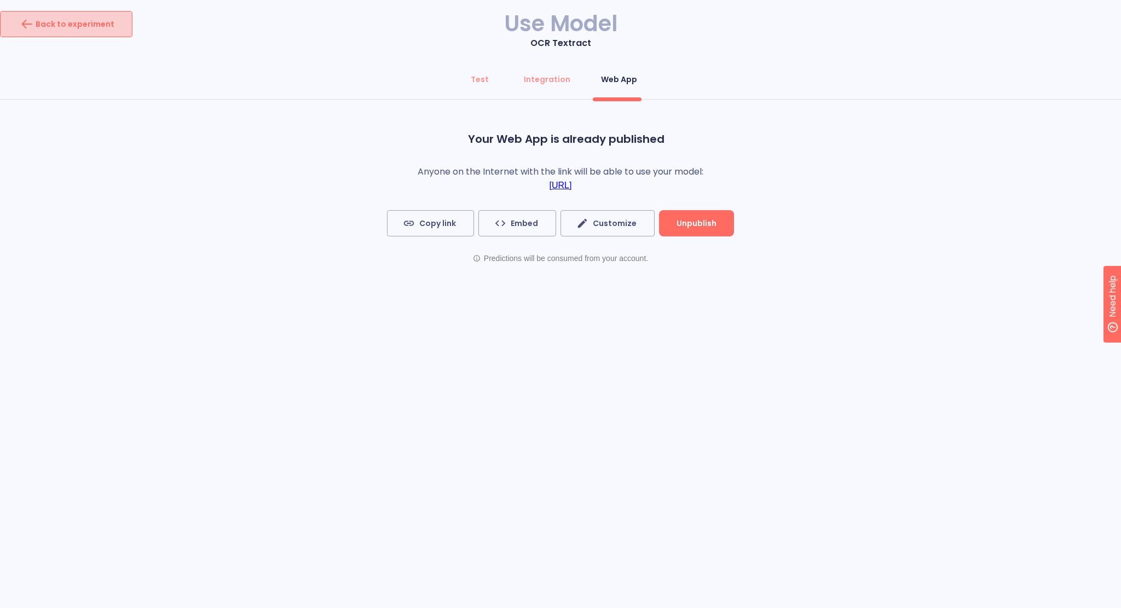
click at [89, 28] on div "Back to experiment" at bounding box center [66, 24] width 96 height 18
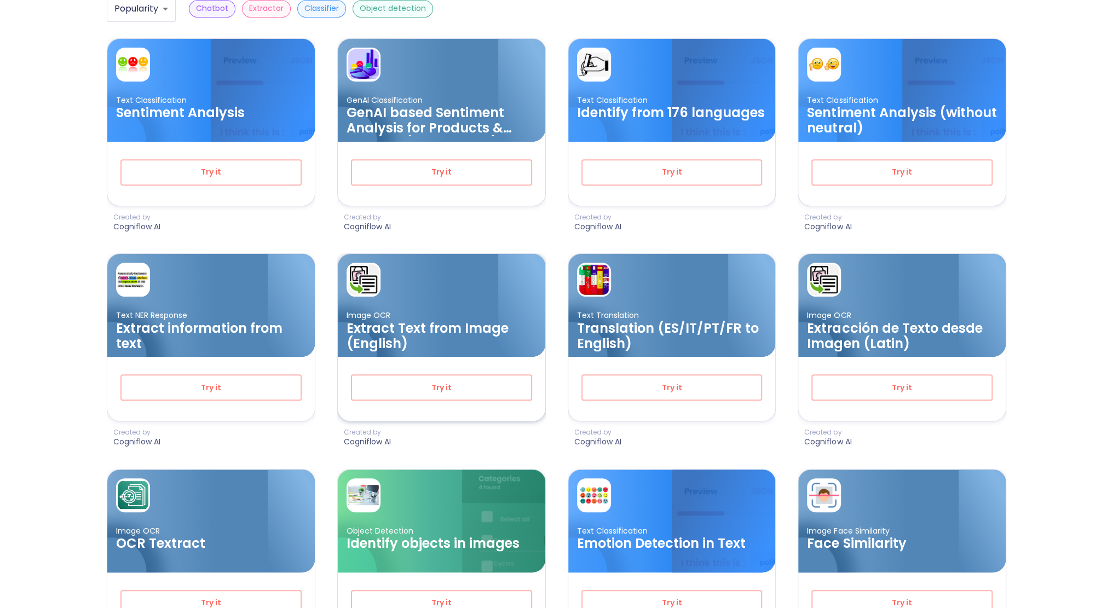
scroll to position [421, 0]
click at [444, 378] on button "Try it" at bounding box center [441, 387] width 181 height 26
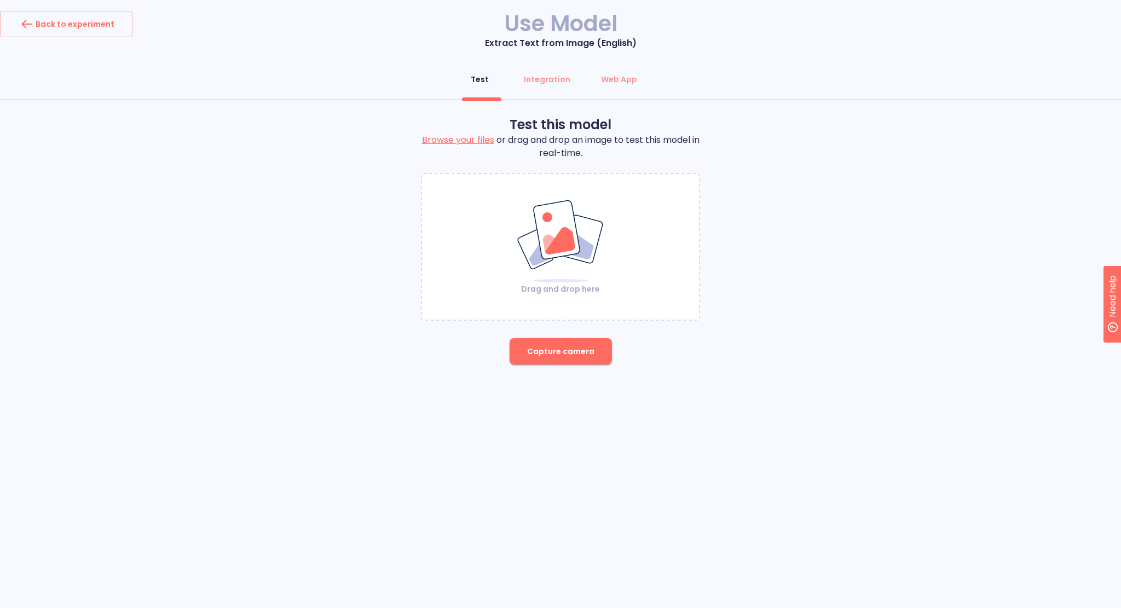
click at [549, 272] on img at bounding box center [560, 241] width 89 height 84
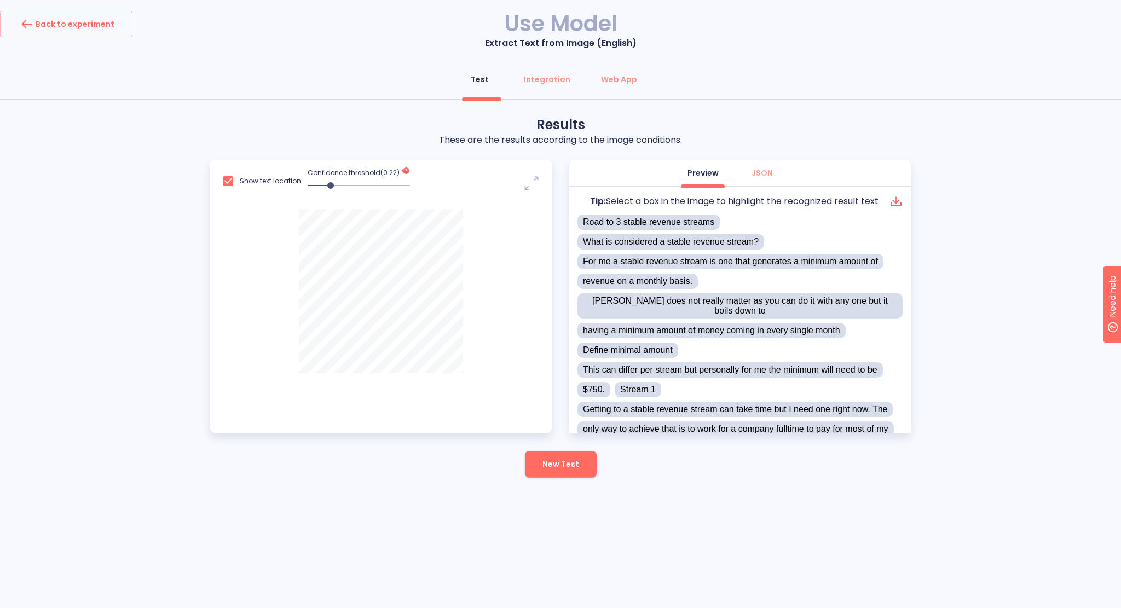
drag, startPoint x: 323, startPoint y: 184, endPoint x: 311, endPoint y: 184, distance: 12.0
click at [327, 184] on span at bounding box center [330, 185] width 7 height 7
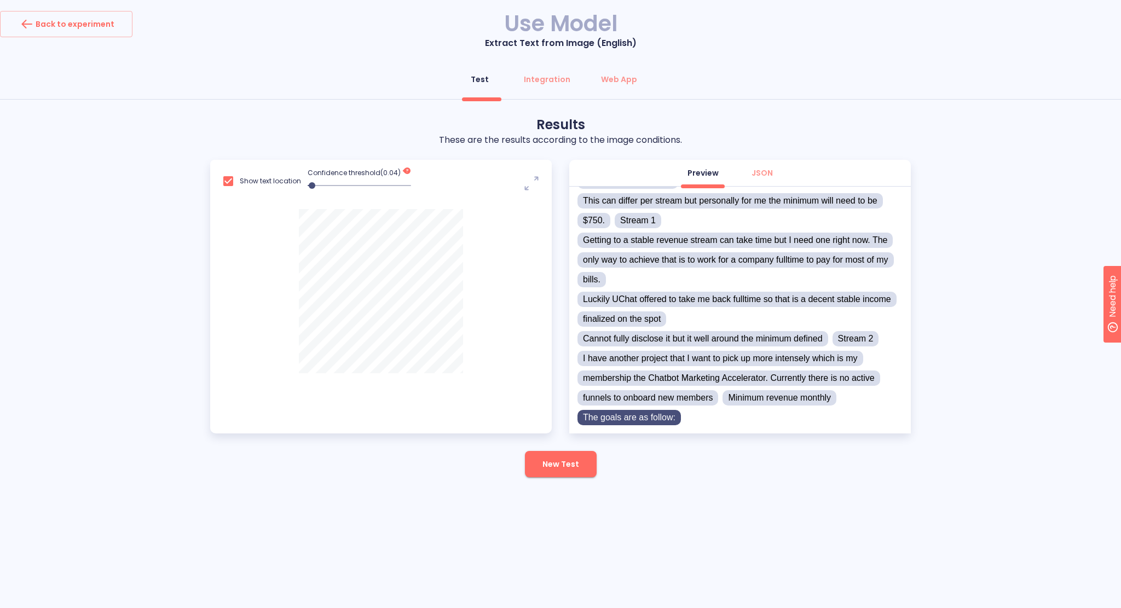
scroll to position [194, 0]
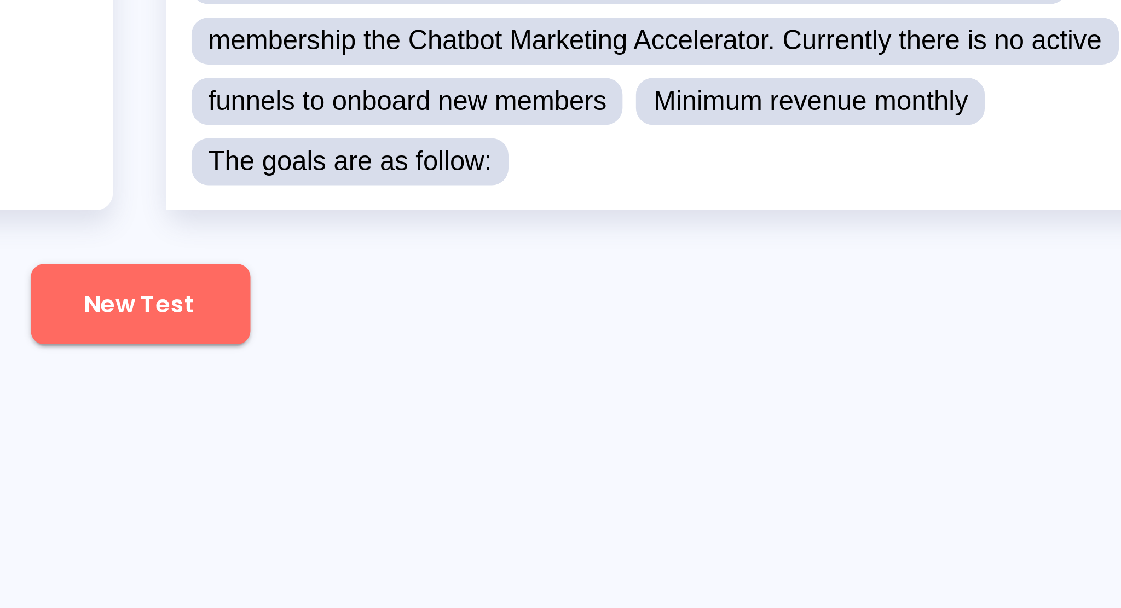
click at [635, 466] on div "Results These are the results according to the image conditions. Show text loca…" at bounding box center [560, 296] width 701 height 361
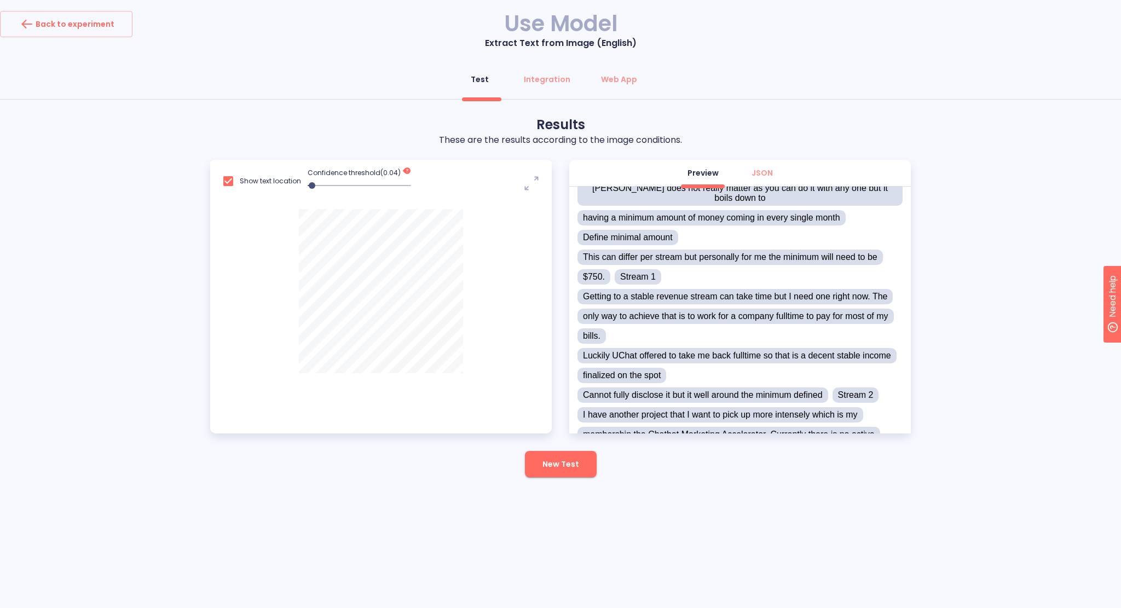
scroll to position [28, 0]
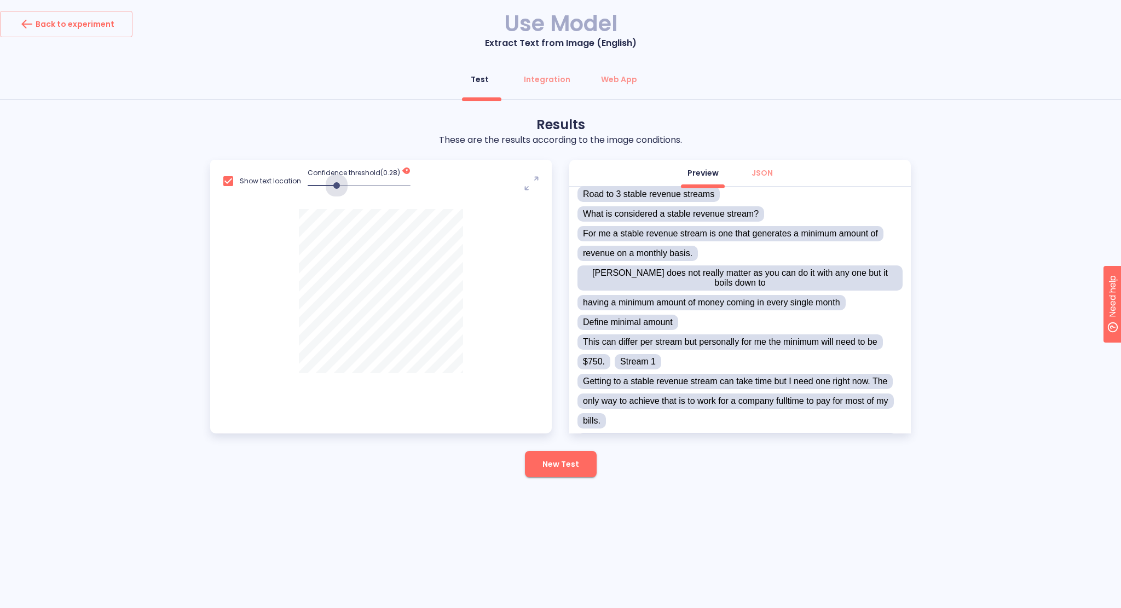
click at [334, 186] on span at bounding box center [359, 185] width 103 height 15
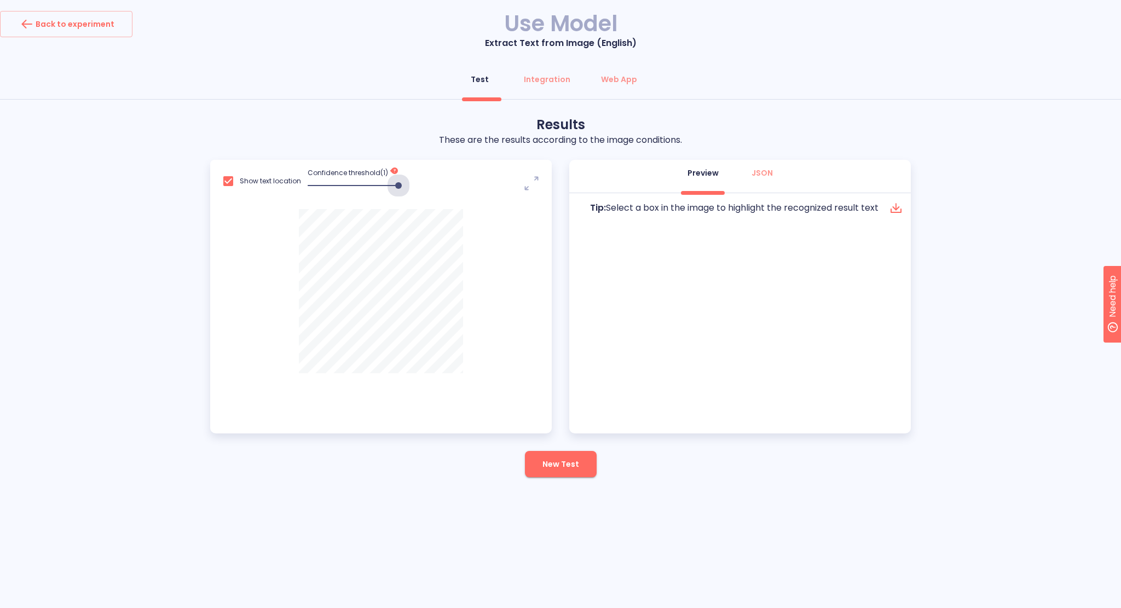
drag, startPoint x: 334, startPoint y: 186, endPoint x: 420, endPoint y: 187, distance: 86.0
click at [420, 187] on div "Show text location Confidence threshold( 1 ) This is the minimum confidence val…" at bounding box center [381, 184] width 342 height 49
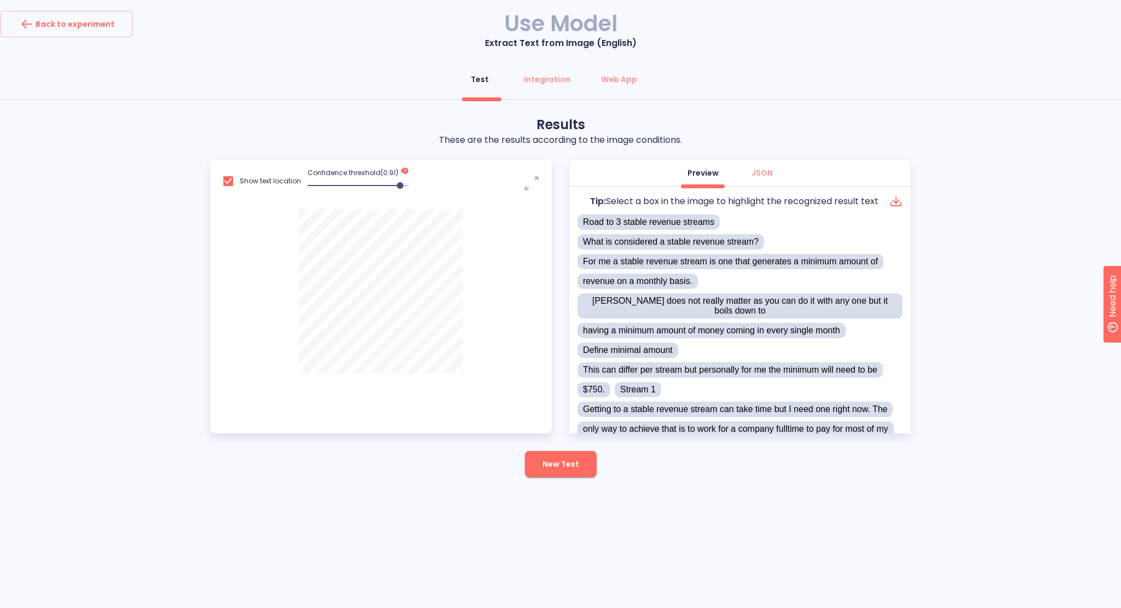
click at [398, 186] on span at bounding box center [400, 185] width 7 height 7
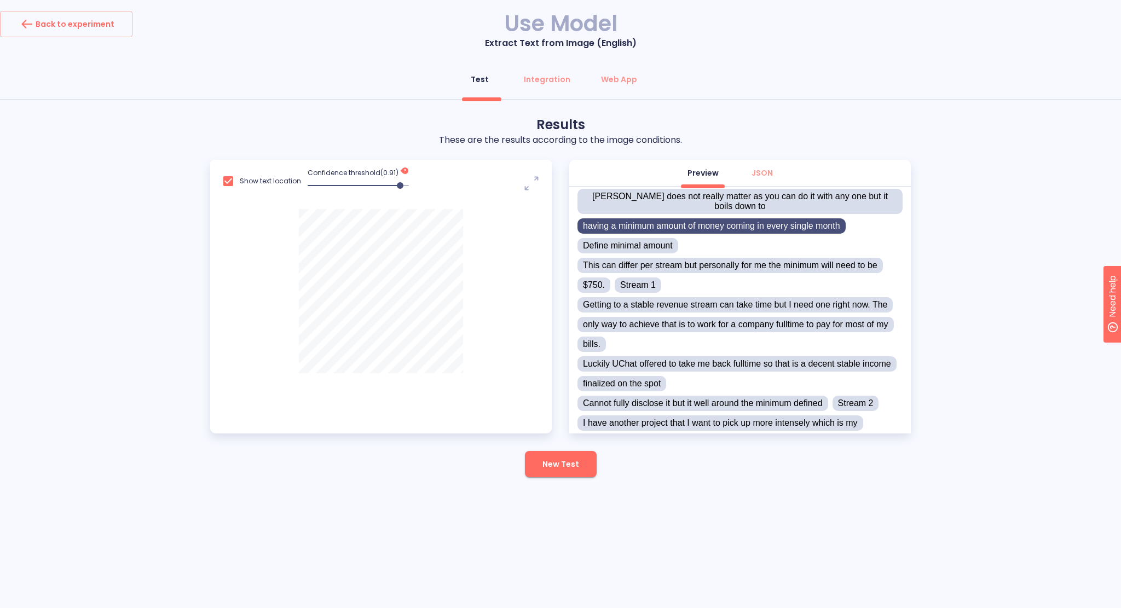
scroll to position [136, 0]
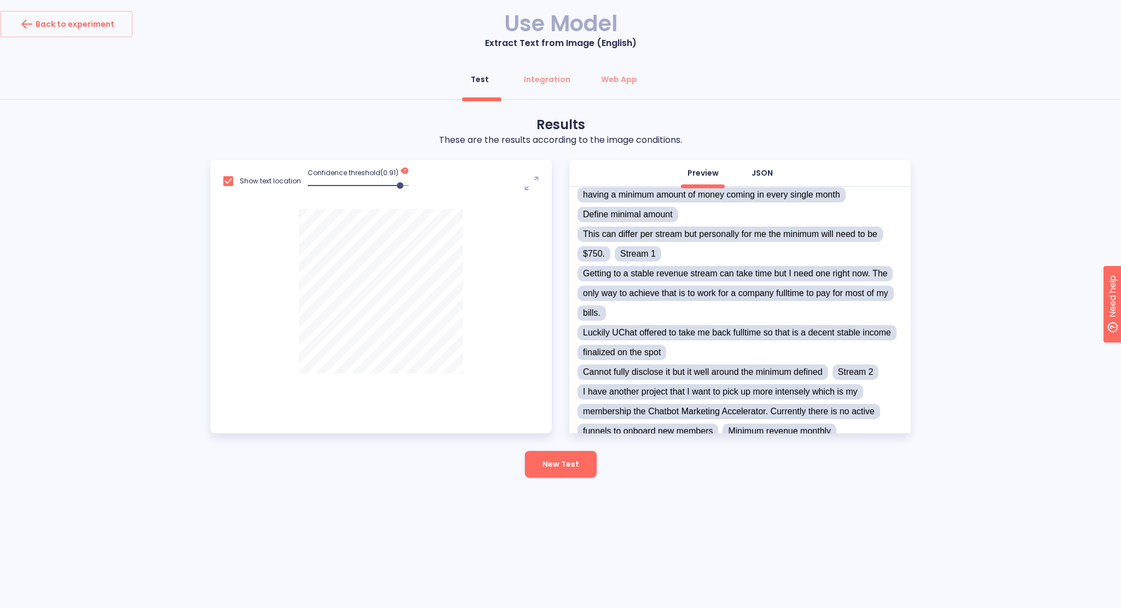
click at [766, 166] on button "JSON" at bounding box center [762, 173] width 39 height 26
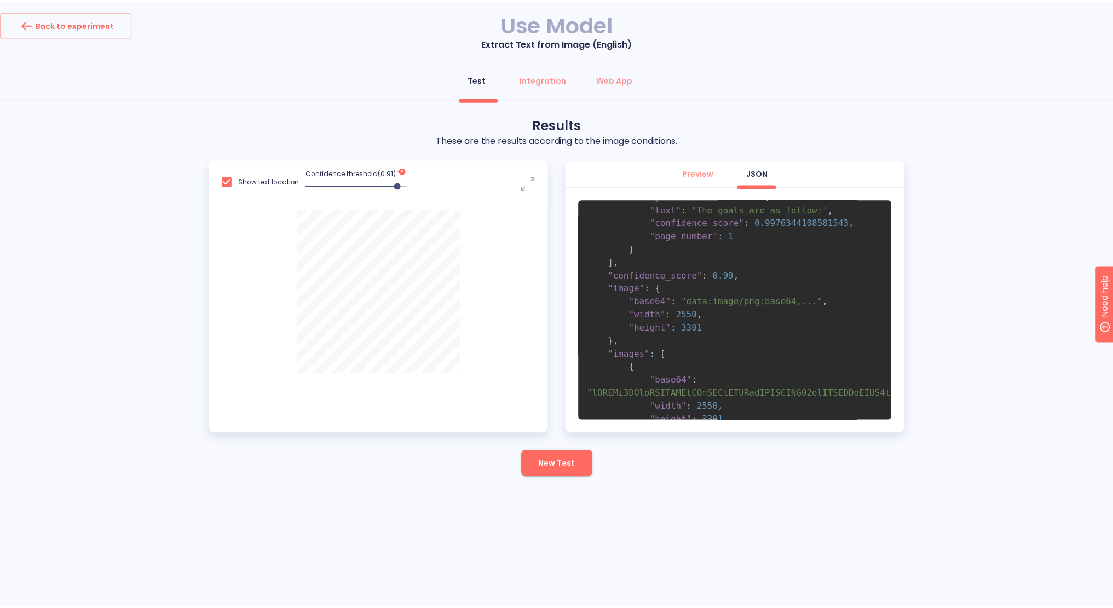
scroll to position [3970, 0]
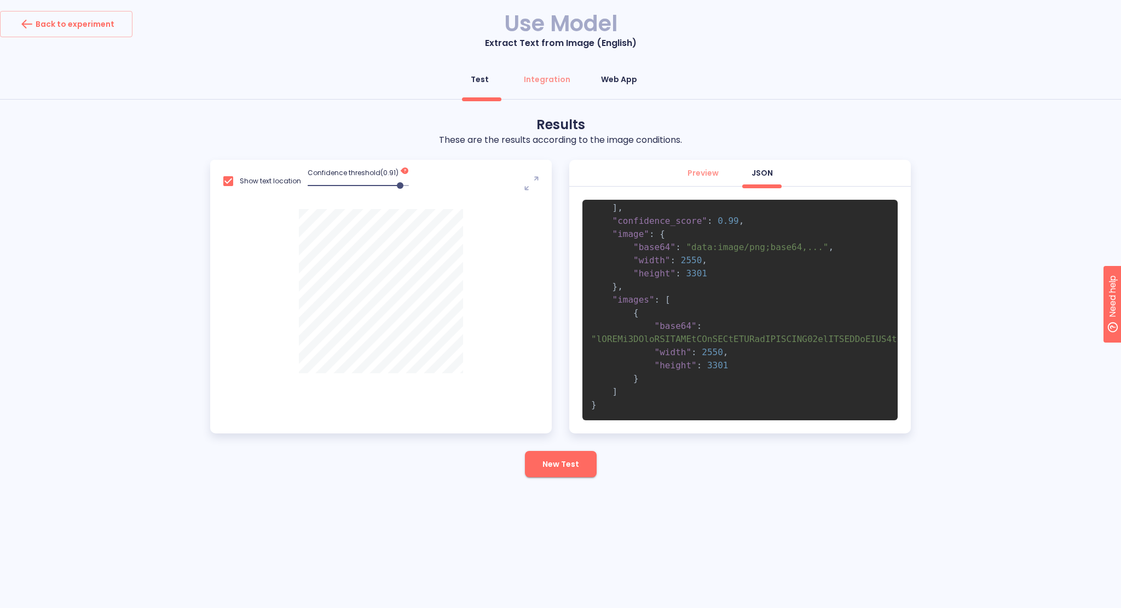
click at [626, 79] on div "Web App" at bounding box center [619, 79] width 36 height 11
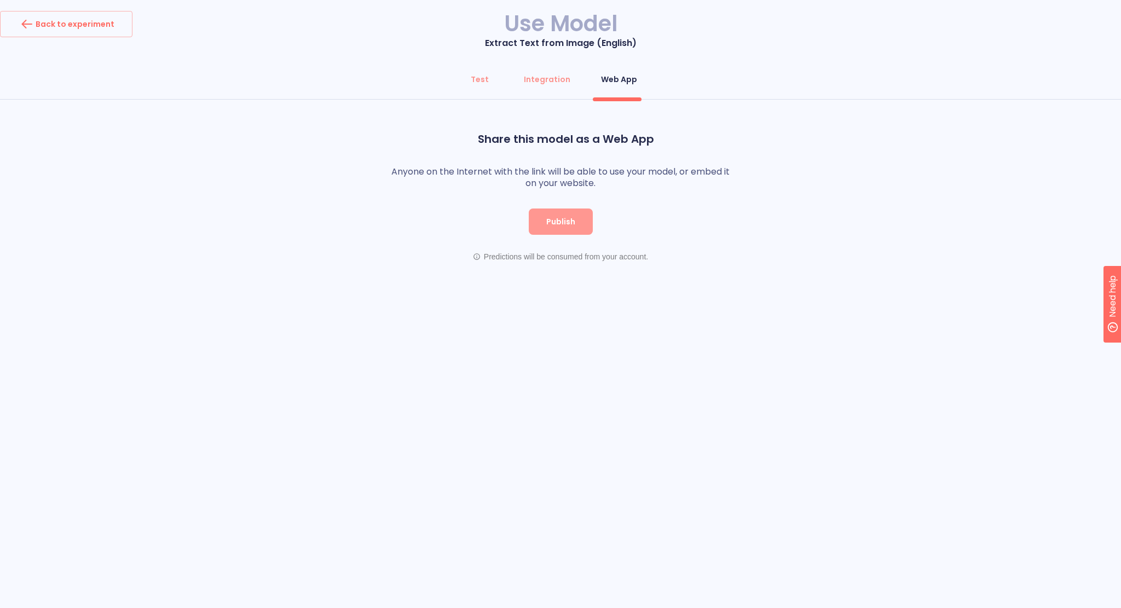
click at [558, 222] on span "Publish" at bounding box center [560, 222] width 29 height 14
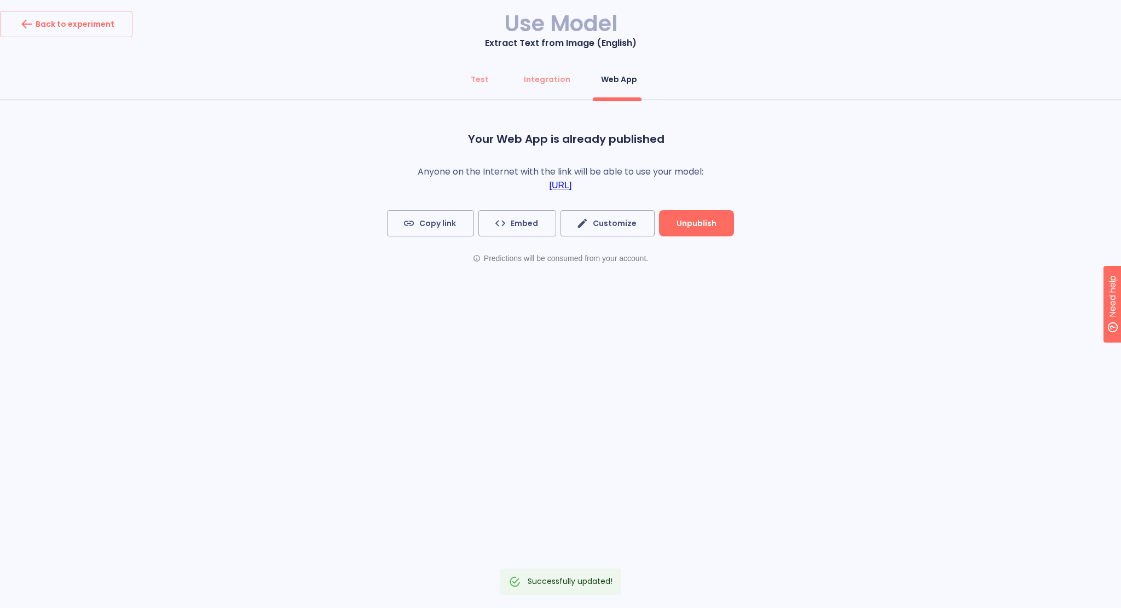
click at [550, 185] on link "https://app.cogniflow.ai/app/411cca16-ebd3-4dac-8100-cc2d0b69951c" at bounding box center [561, 186] width 22 height 10
click at [83, 31] on div "Back to experiment" at bounding box center [66, 24] width 96 height 18
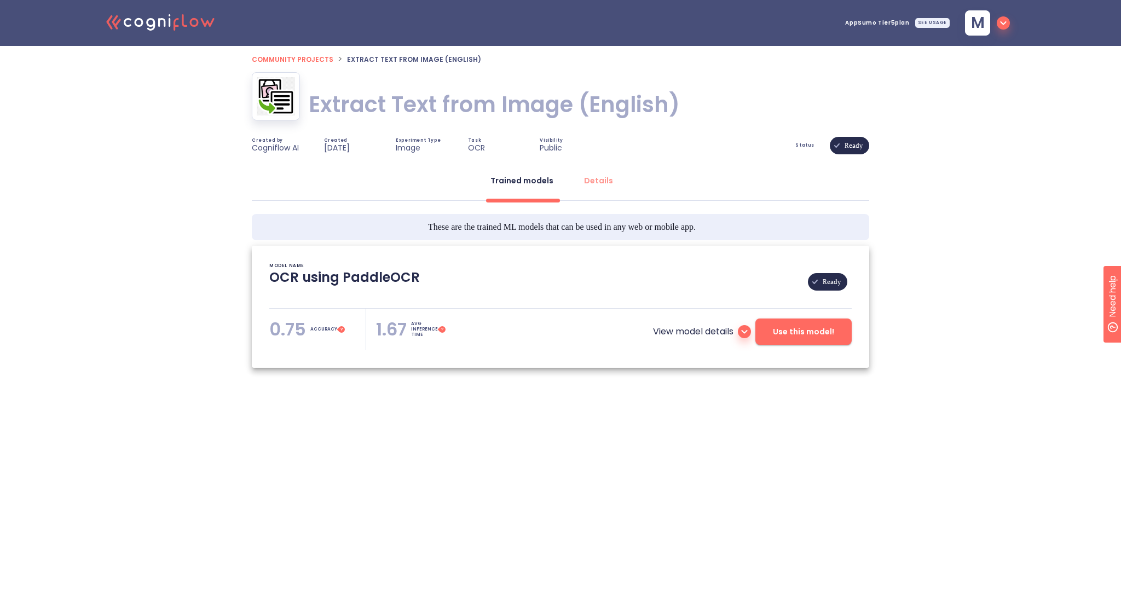
type textarea "[2022/07/22 01:12:24]- Pretrained PaddleOCR Models: Multilingual_PP-OCRv3_det_i…"
click at [901, 28] on div "AppSumo Tier5 plan SEE USAGE" at bounding box center [897, 23] width 105 height 32
click at [899, 20] on span "AppSumo Tier5 plan" at bounding box center [877, 22] width 64 height 5
click at [945, 20] on div "SEE USAGE" at bounding box center [932, 23] width 34 height 10
click at [295, 57] on span "Community projects" at bounding box center [293, 59] width 82 height 9
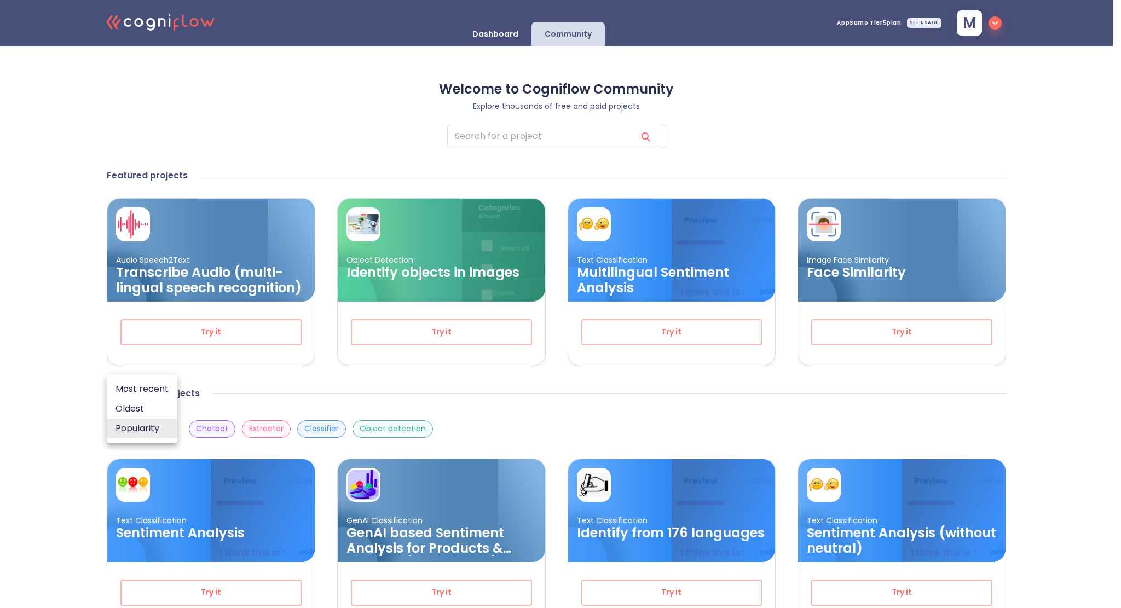
click at [146, 424] on body ".cls-1{fill:#141624;}.cls-2{fill:#eb5e60;}.cls-3{fill:none;stroke:#eb5e60;strok…" at bounding box center [560, 541] width 1121 height 1083
click at [140, 389] on li "Most recent" at bounding box center [142, 389] width 71 height 20
type input "recent"
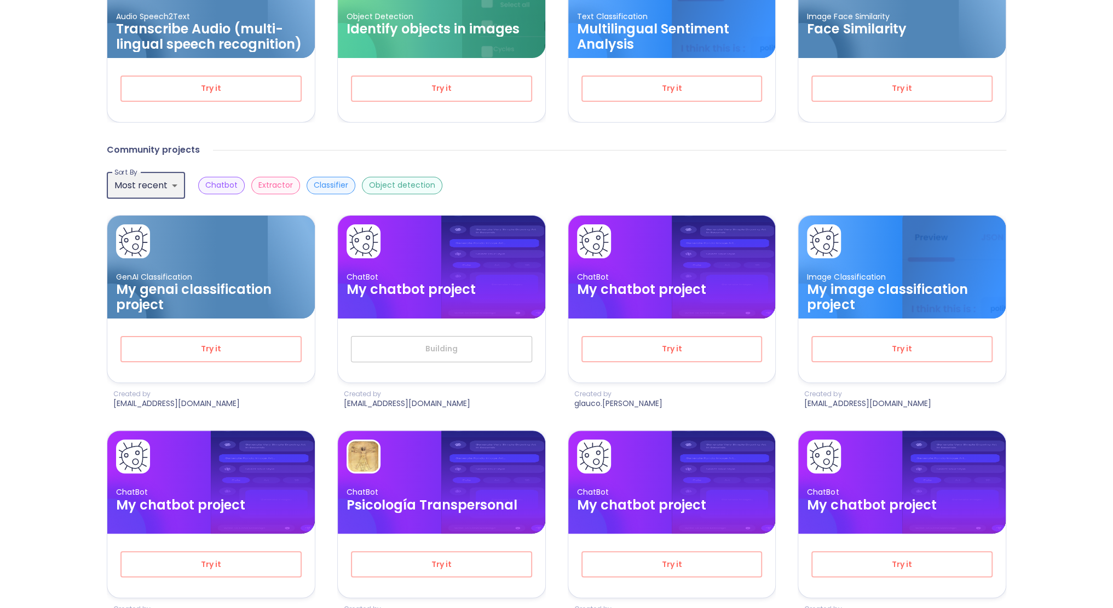
scroll to position [245, 0]
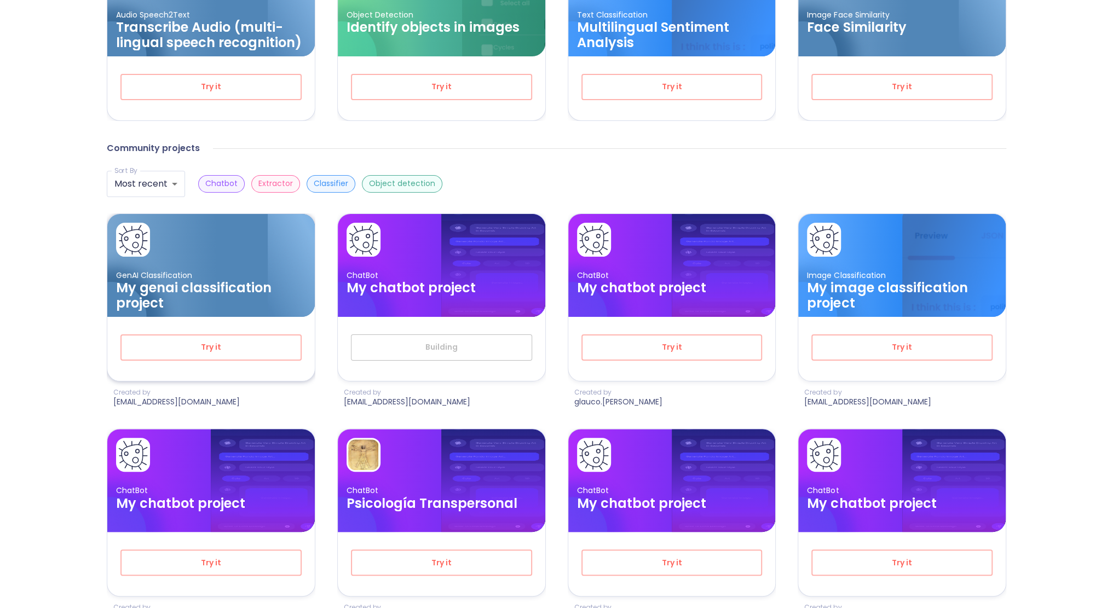
click at [210, 278] on p "GenAI Classification" at bounding box center [211, 275] width 190 height 10
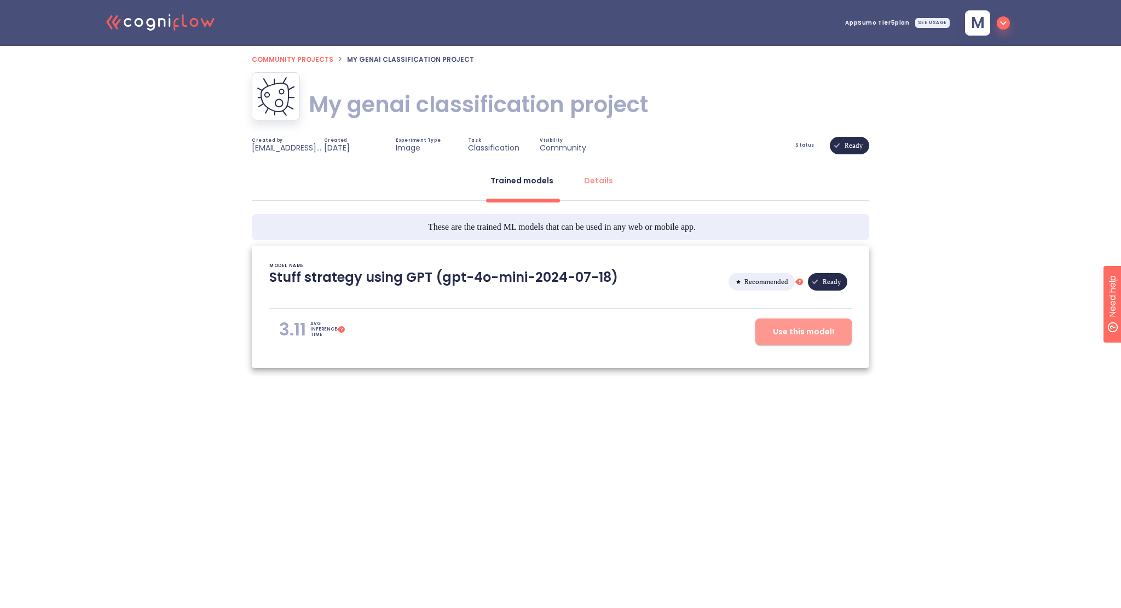
click at [790, 333] on span "Use this model!" at bounding box center [803, 332] width 61 height 14
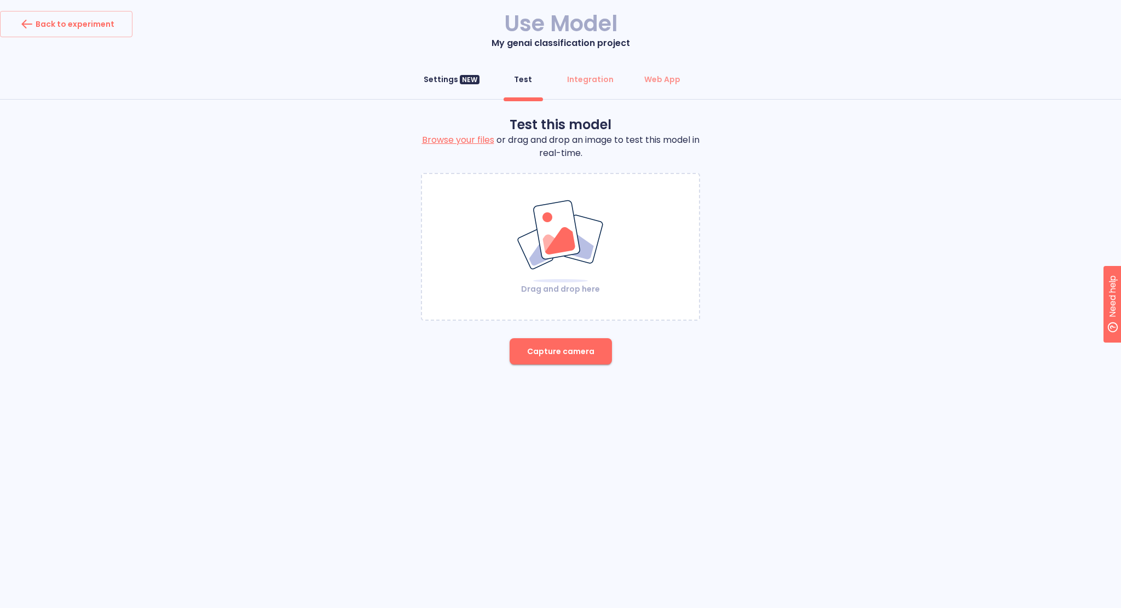
click at [461, 85] on div "Settings NEW" at bounding box center [452, 79] width 56 height 11
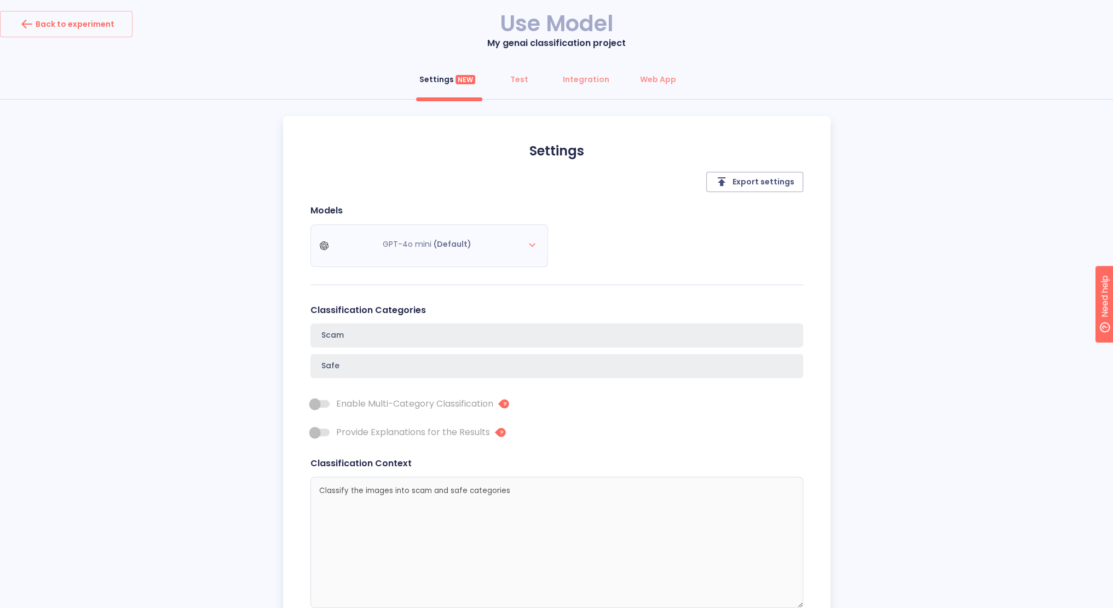
click at [431, 243] on div "GPT-4o mini (Default)" at bounding box center [433, 245] width 246 height 43
click at [520, 78] on div "Test" at bounding box center [519, 79] width 18 height 11
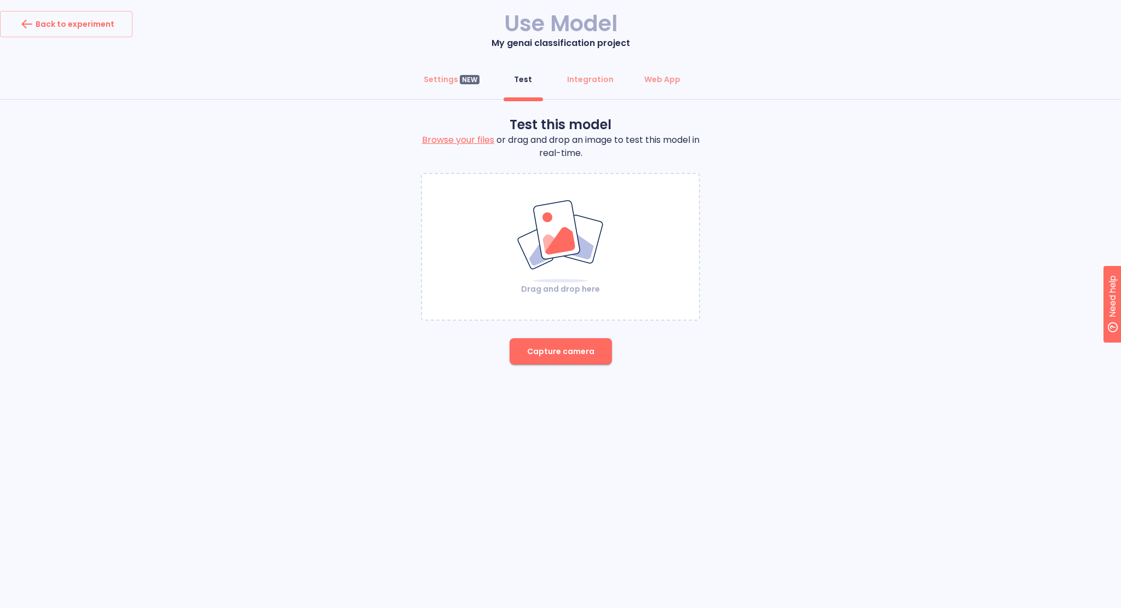
click at [565, 233] on img at bounding box center [560, 241] width 89 height 84
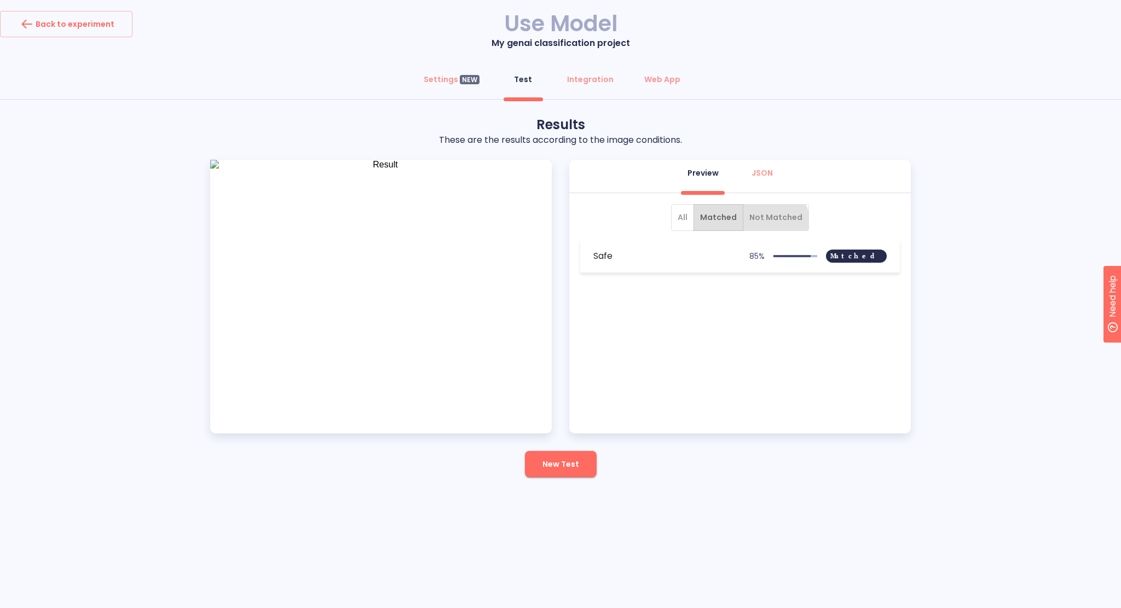
click at [759, 229] on button "Not Matched" at bounding box center [776, 217] width 66 height 27
click at [679, 214] on span "All" at bounding box center [683, 218] width 10 height 14
click at [665, 262] on div "Safe 85 % Matched" at bounding box center [742, 256] width 298 height 15
click at [668, 287] on div "Scam 10 % Not Matched" at bounding box center [740, 297] width 320 height 33
click at [771, 160] on button "JSON" at bounding box center [762, 173] width 39 height 26
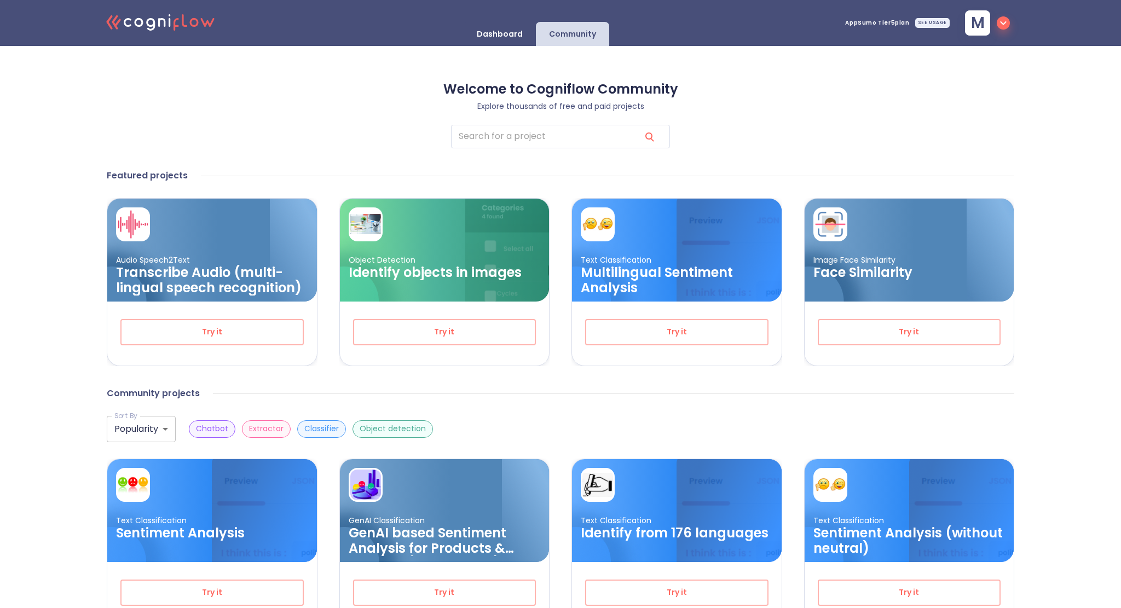
click at [158, 419] on body ".cls-1{fill:#141624;}.cls-2{fill:#eb5e60;}.cls-3{fill:none;stroke:#eb5e60;strok…" at bounding box center [560, 541] width 1121 height 1083
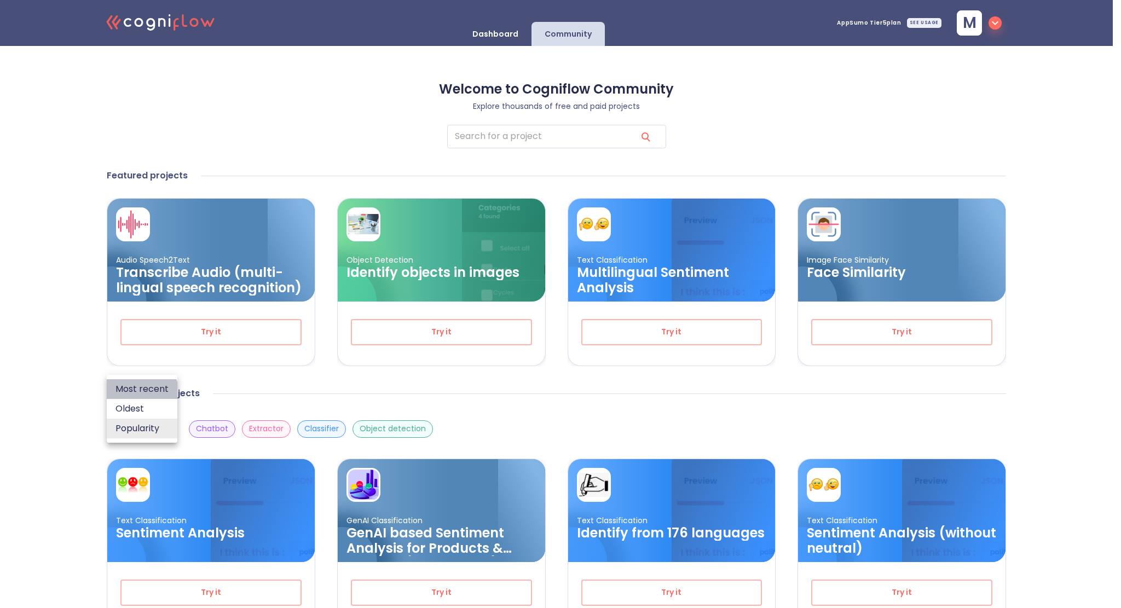
click at [138, 394] on li "Most recent" at bounding box center [142, 389] width 71 height 20
type input "recent"
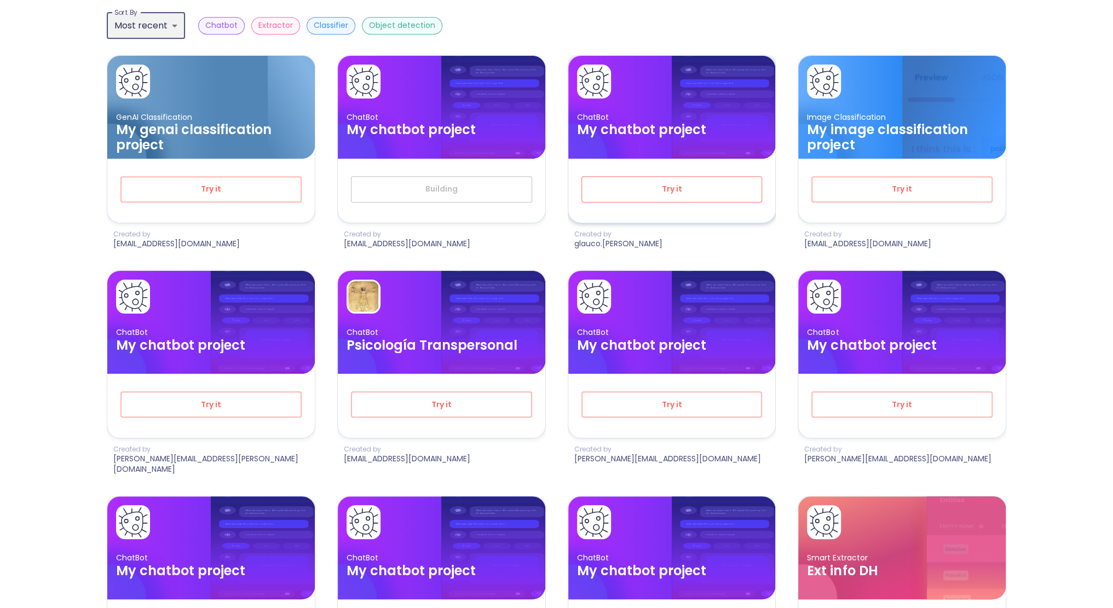
scroll to position [405, 0]
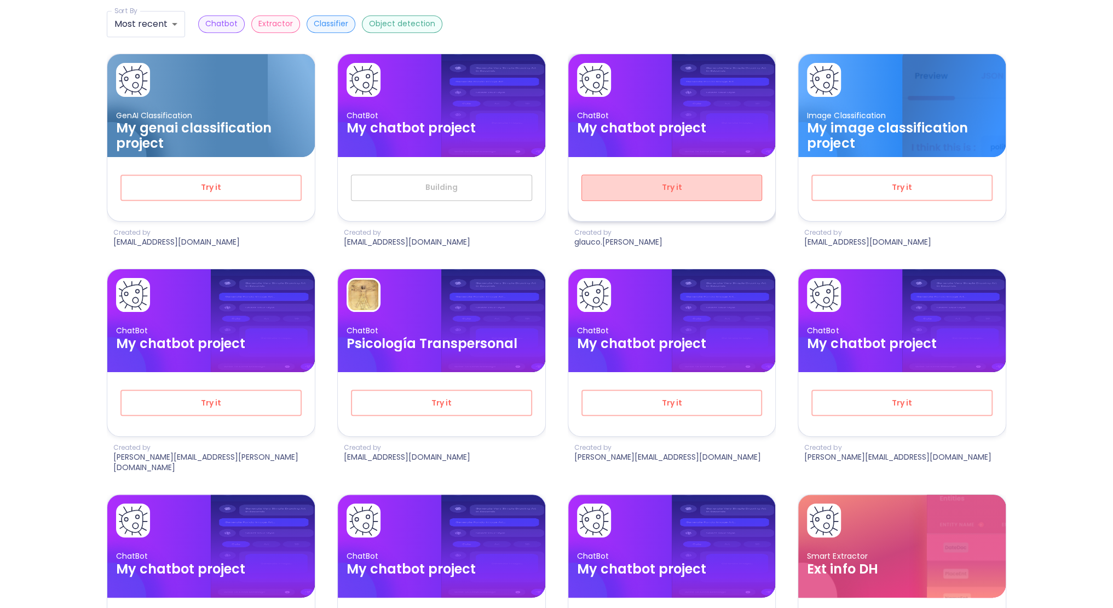
click at [668, 181] on span "Try it" at bounding box center [671, 188] width 145 height 14
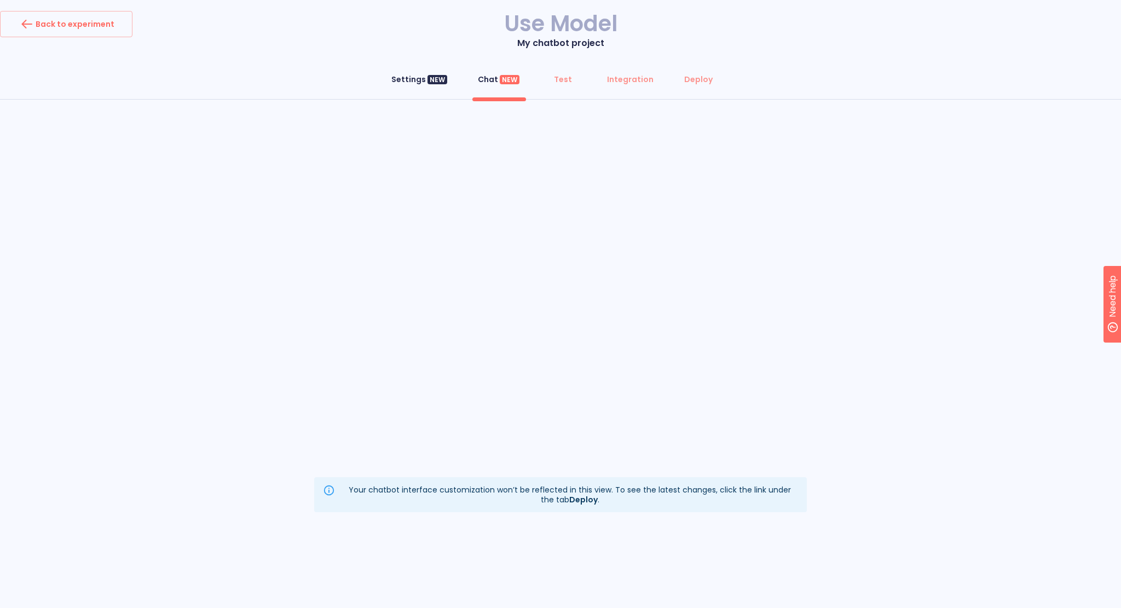
click at [411, 80] on div "Settings NEW" at bounding box center [419, 79] width 56 height 11
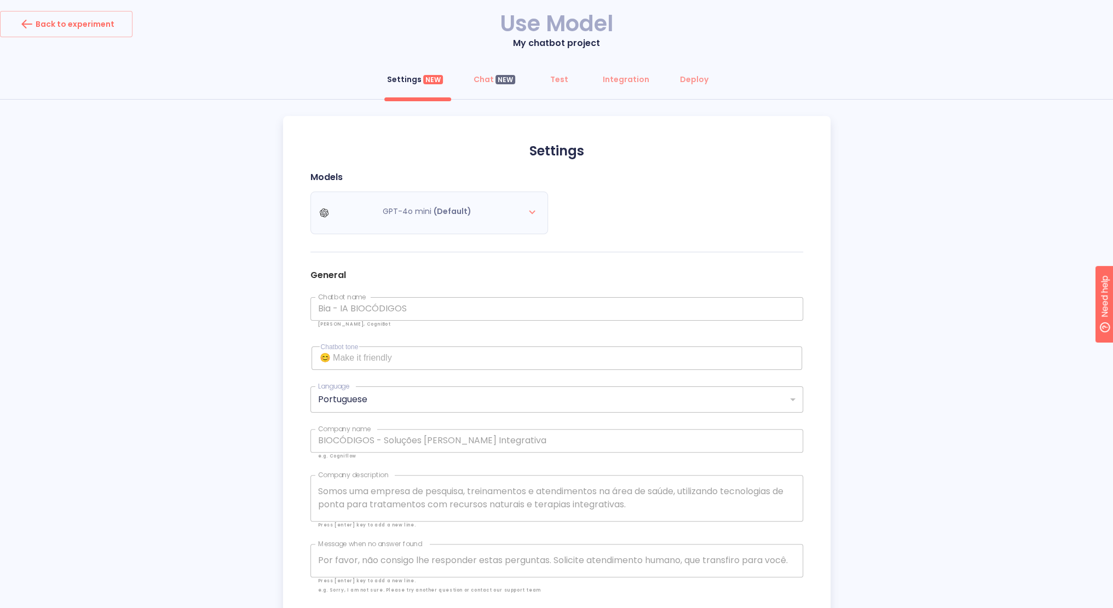
click at [401, 217] on div "GPT-4o mini (Default)" at bounding box center [433, 213] width 246 height 43
click at [398, 361] on div "General Chatbot name Bia - IA BIOCÓDIGOS Chatbot name e.g. CogniAI, CogniBot Ch…" at bounding box center [556, 431] width 493 height 340
click at [396, 396] on div "Portuguese" at bounding box center [556, 399] width 493 height 26
click at [399, 398] on div "Portuguese" at bounding box center [556, 399] width 493 height 26
click at [549, 78] on span "Test" at bounding box center [559, 79] width 26 height 11
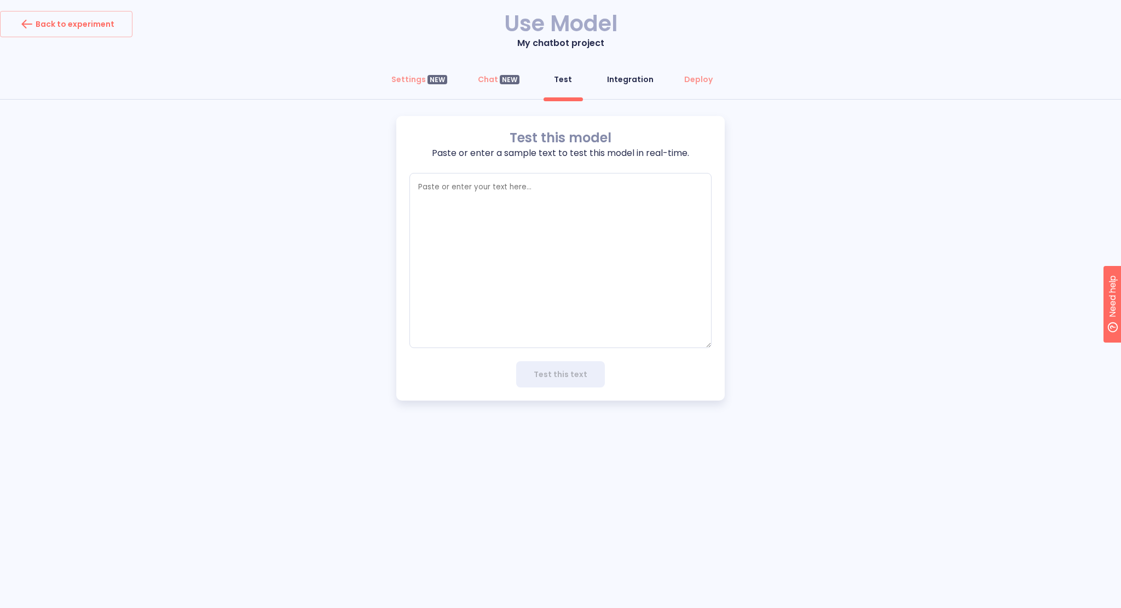
click at [621, 78] on div "Integration" at bounding box center [630, 79] width 47 height 11
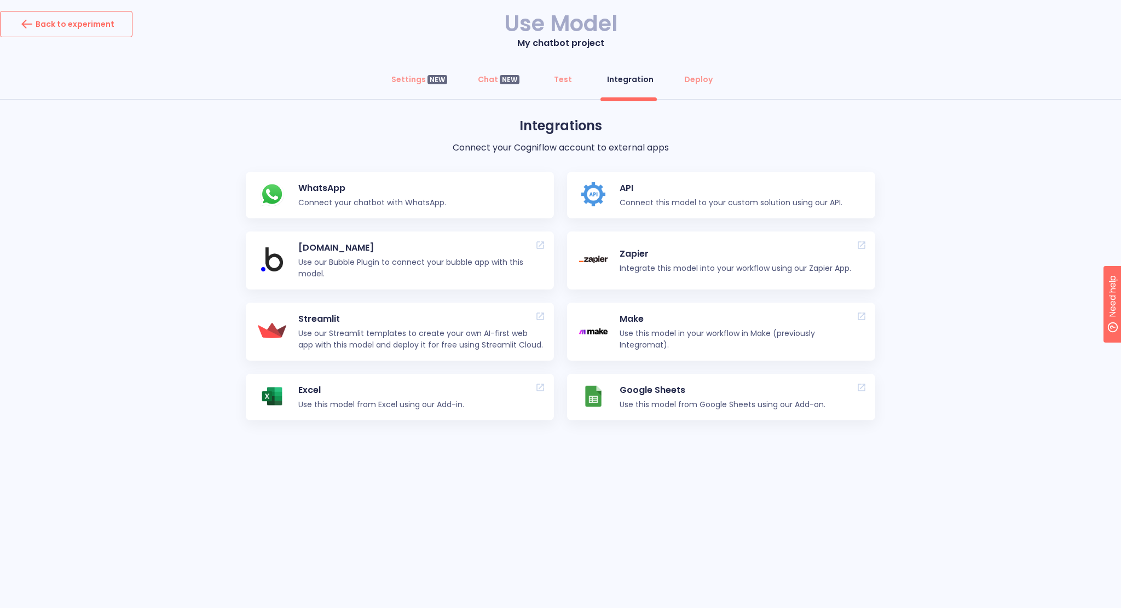
click at [62, 28] on div "Back to experiment" at bounding box center [66, 24] width 96 height 18
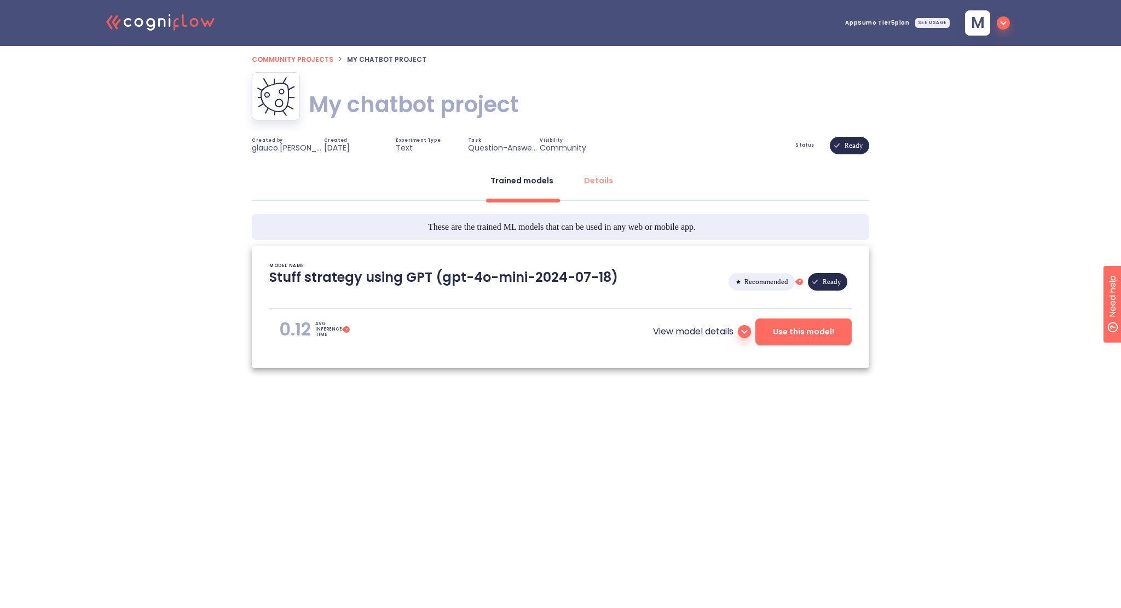
type textarea "[2025/07/15 14:44:07]- Starting with download required files from shared storag…"
click at [290, 56] on span "Community projects" at bounding box center [293, 59] width 82 height 9
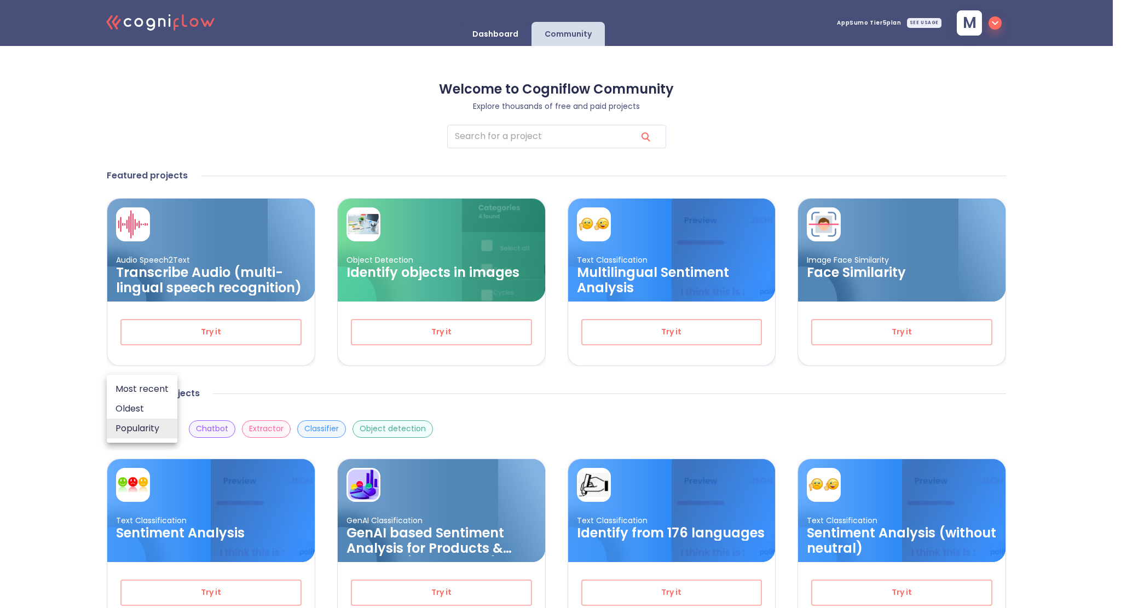
click at [153, 417] on body ".cls-1{fill:#141624;}.cls-2{fill:#eb5e60;}.cls-3{fill:none;stroke:#eb5e60;strok…" at bounding box center [560, 541] width 1121 height 1083
click at [143, 390] on li "Most recent" at bounding box center [142, 389] width 71 height 20
type input "recent"
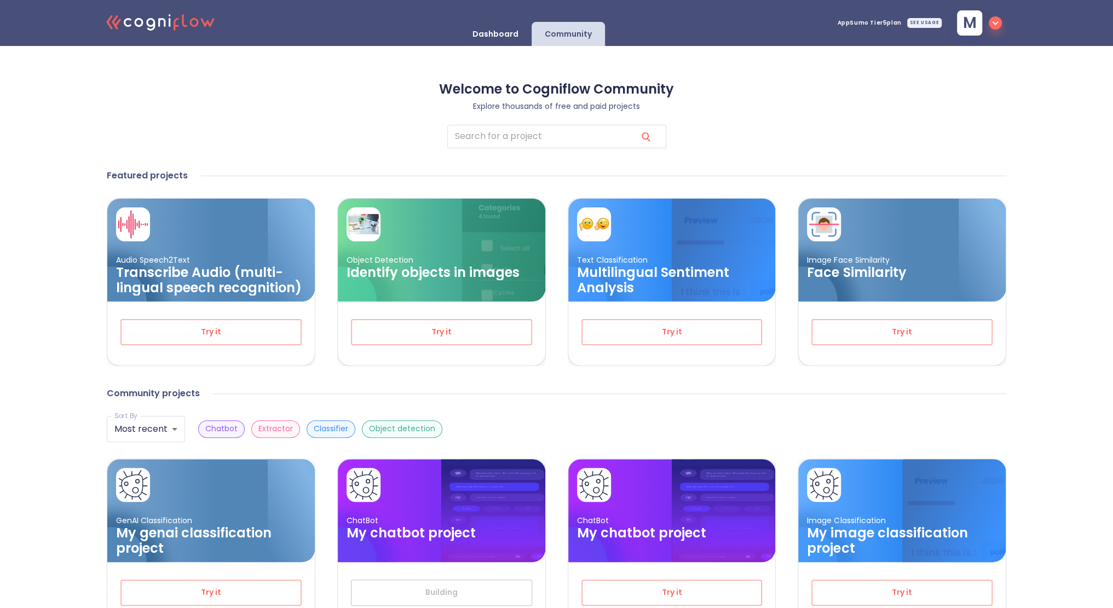
click at [166, 32] on icon ".cls-1{fill:#141624;}.cls-2{fill:#eb5e60;}.cls-3{fill:none;stroke:#eb5e60;strok…" at bounding box center [161, 21] width 120 height 33
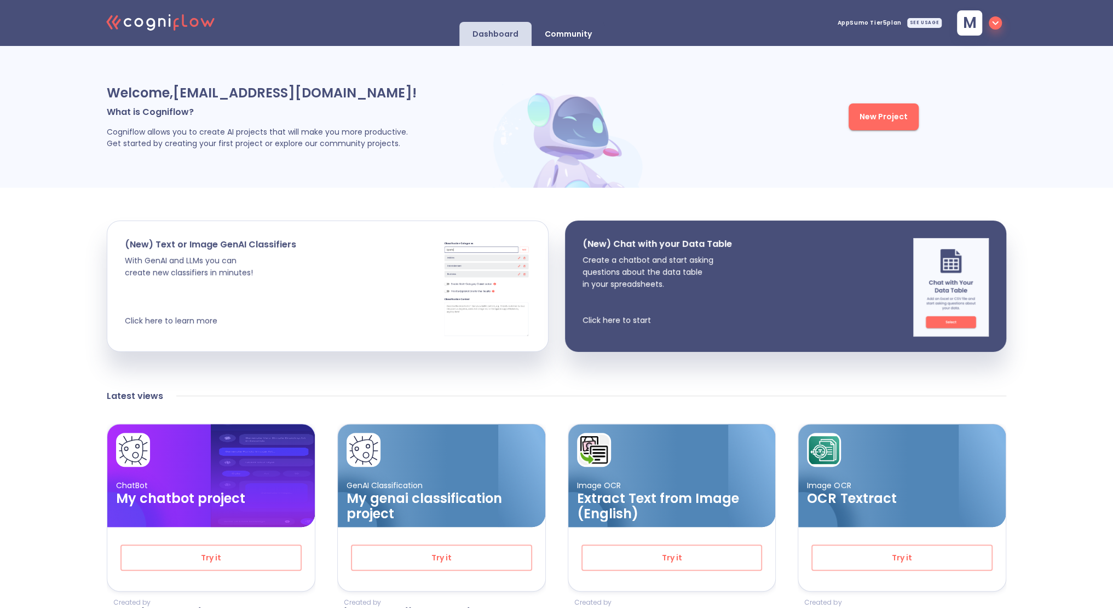
click at [174, 22] on icon at bounding box center [176, 24] width 5 height 13
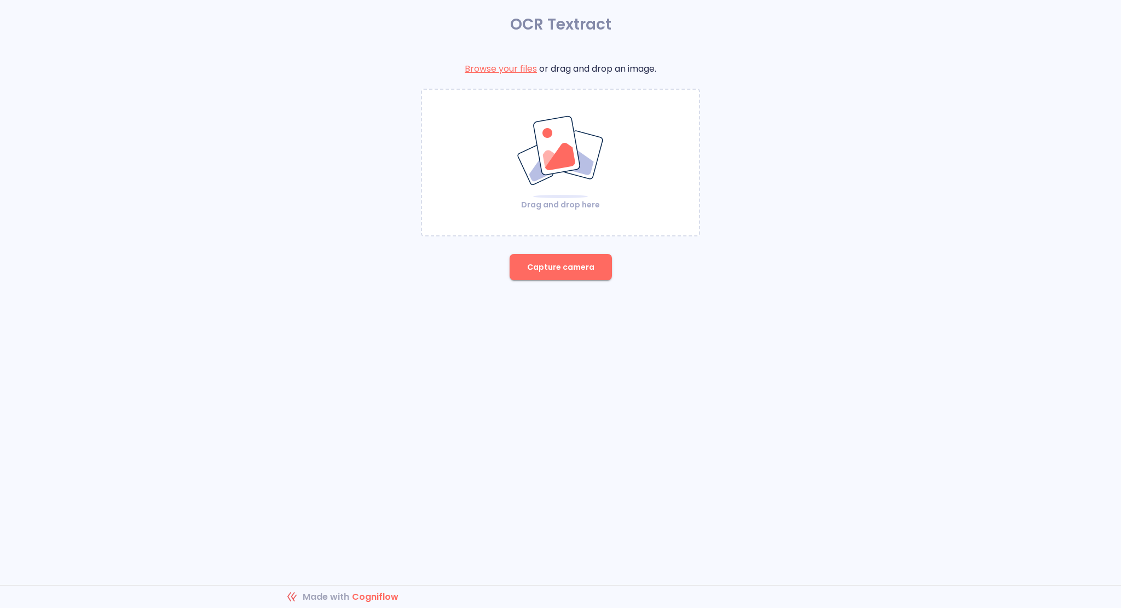
click at [553, 150] on img at bounding box center [560, 157] width 89 height 84
click at [597, 180] on img at bounding box center [560, 157] width 89 height 84
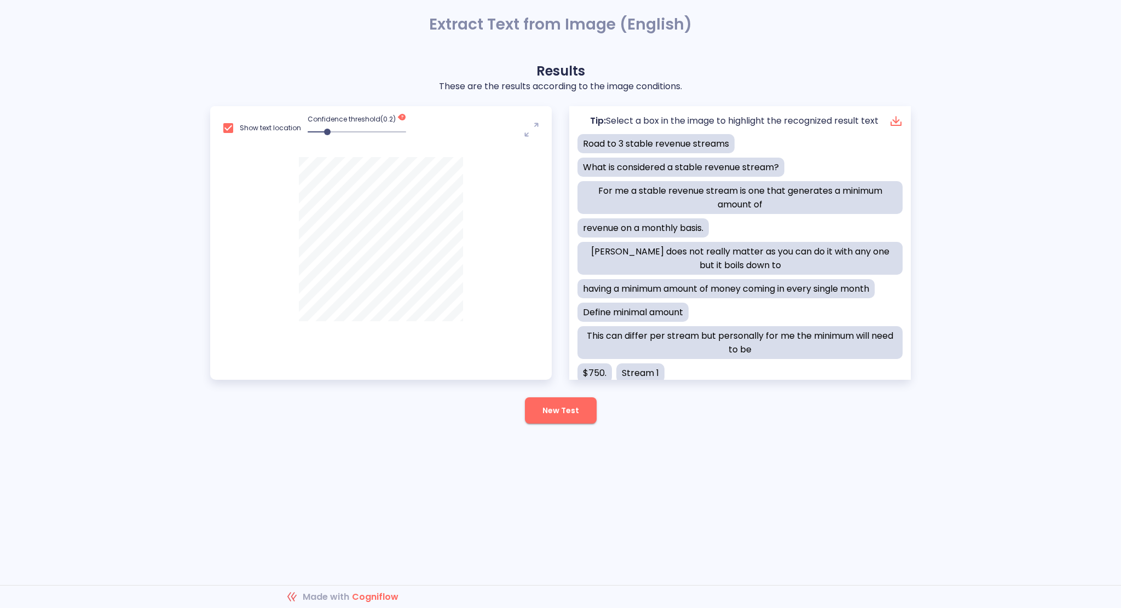
click at [673, 145] on div "Road to 3 stable revenue streams" at bounding box center [656, 143] width 157 height 19
click at [890, 122] on icon at bounding box center [896, 120] width 13 height 13
click at [535, 130] on icon "noun-max-3797388" at bounding box center [531, 130] width 14 height 14
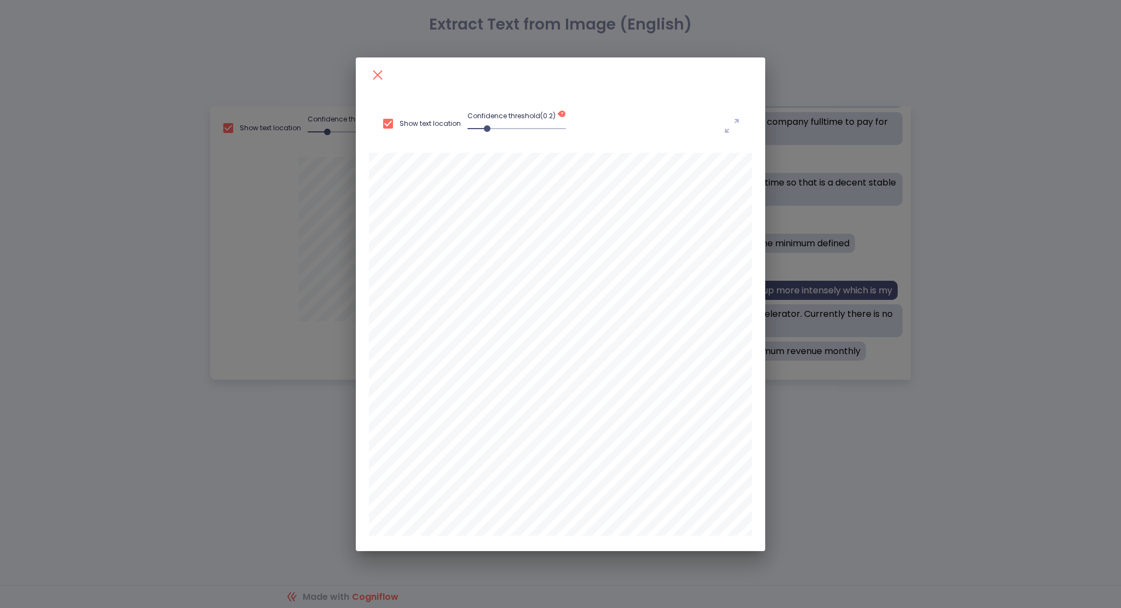
scroll to position [313, 0]
click at [740, 121] on div "Show text location Confidence threshold( 0.2 ) This is the minimum confidence v…" at bounding box center [560, 127] width 383 height 51
click at [735, 122] on icon "noun-max-3797388" at bounding box center [732, 126] width 14 height 14
click at [868, 37] on div "Show text location Confidence threshold( 0.2 ) This is the minimum confidence v…" at bounding box center [560, 304] width 1121 height 608
